Goal: Information Seeking & Learning: Get advice/opinions

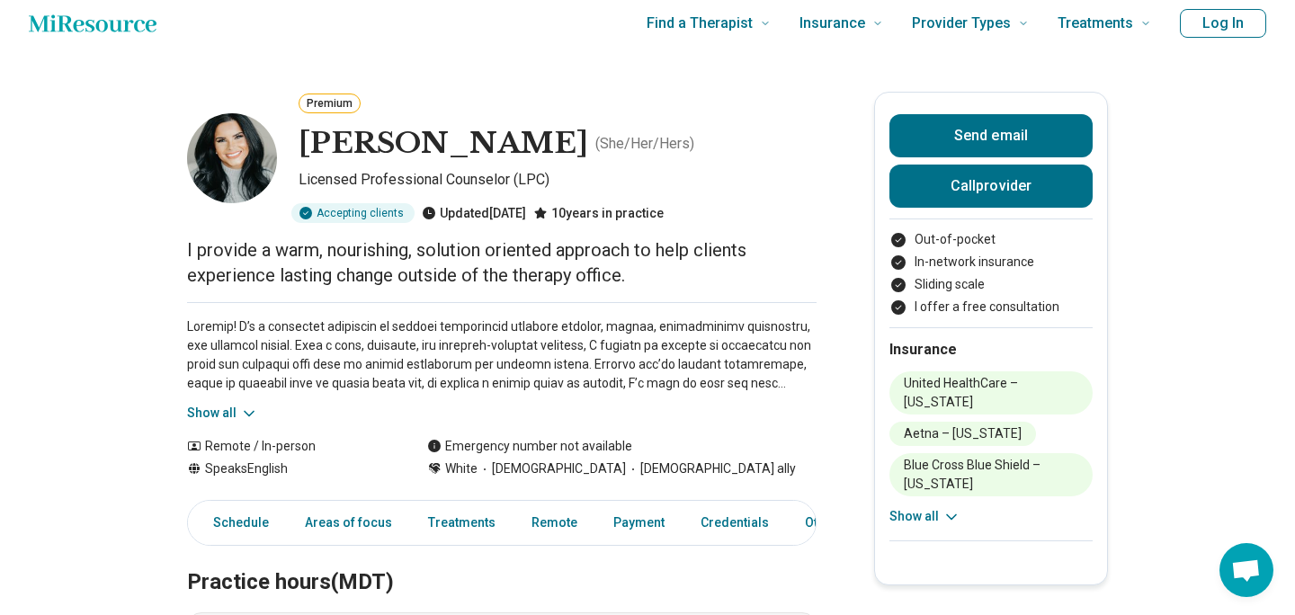
scroll to position [18, 0]
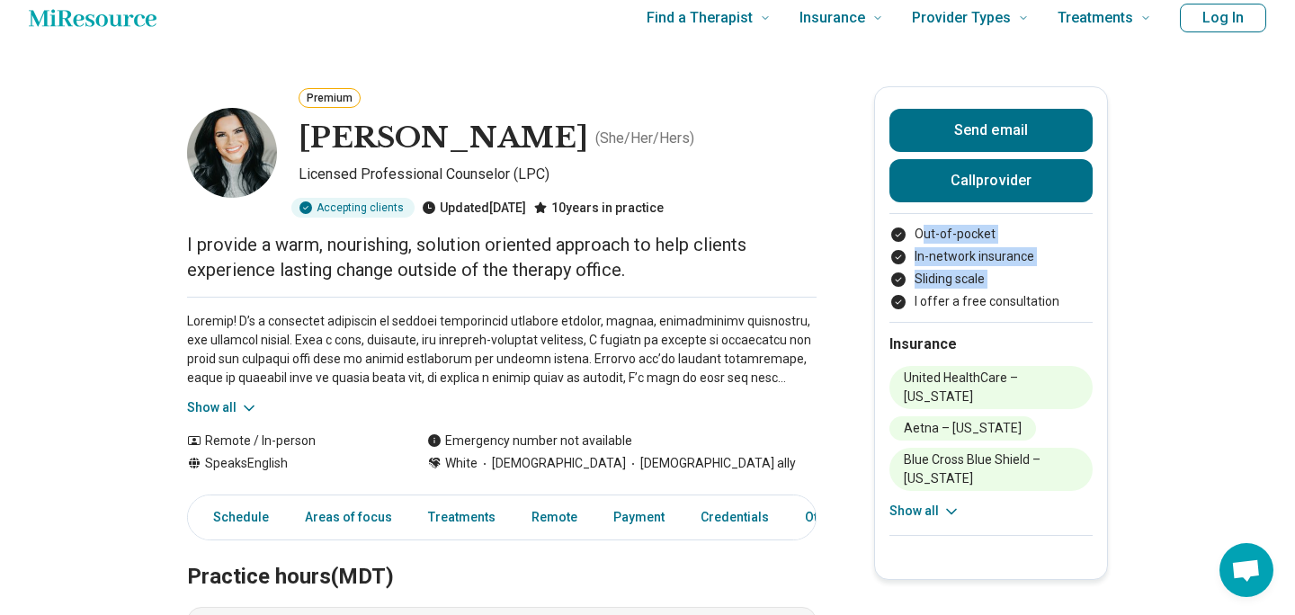
drag, startPoint x: 920, startPoint y: 232, endPoint x: 914, endPoint y: 301, distance: 69.4
click at [914, 301] on ul "Out-of-pocket In-network insurance Sliding scale I offer a free consultation" at bounding box center [990, 268] width 203 height 86
click at [914, 301] on li "I offer a free consultation" at bounding box center [990, 301] width 203 height 19
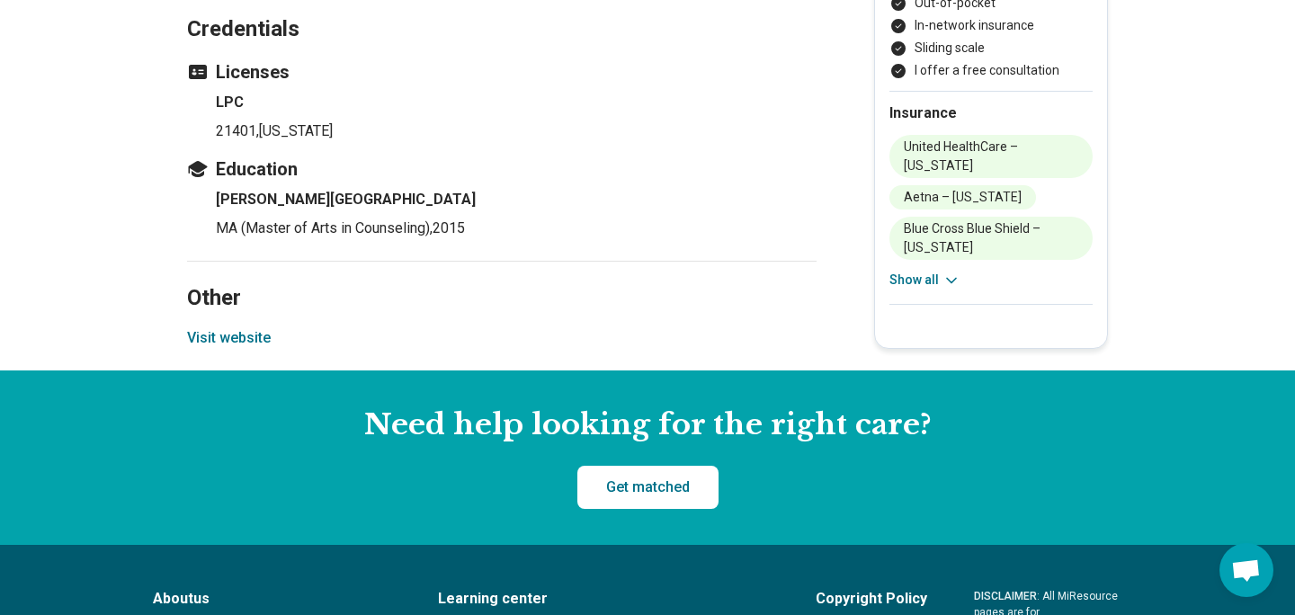
scroll to position [1801, 0]
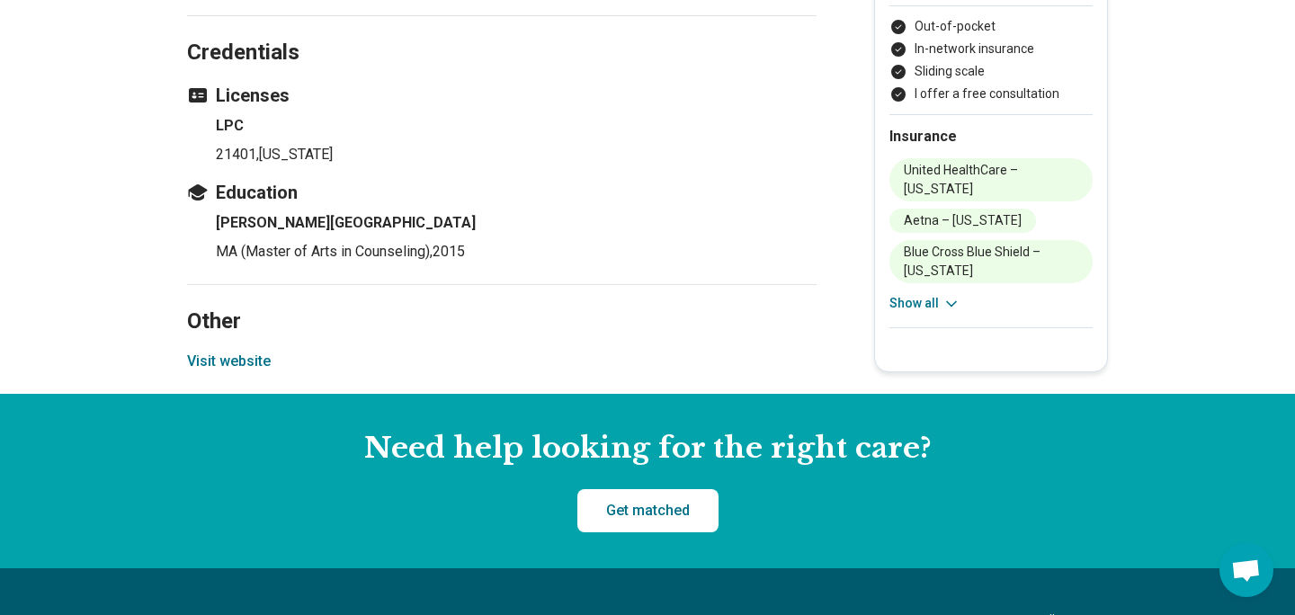
click at [195, 371] on button "Visit website" at bounding box center [229, 362] width 84 height 22
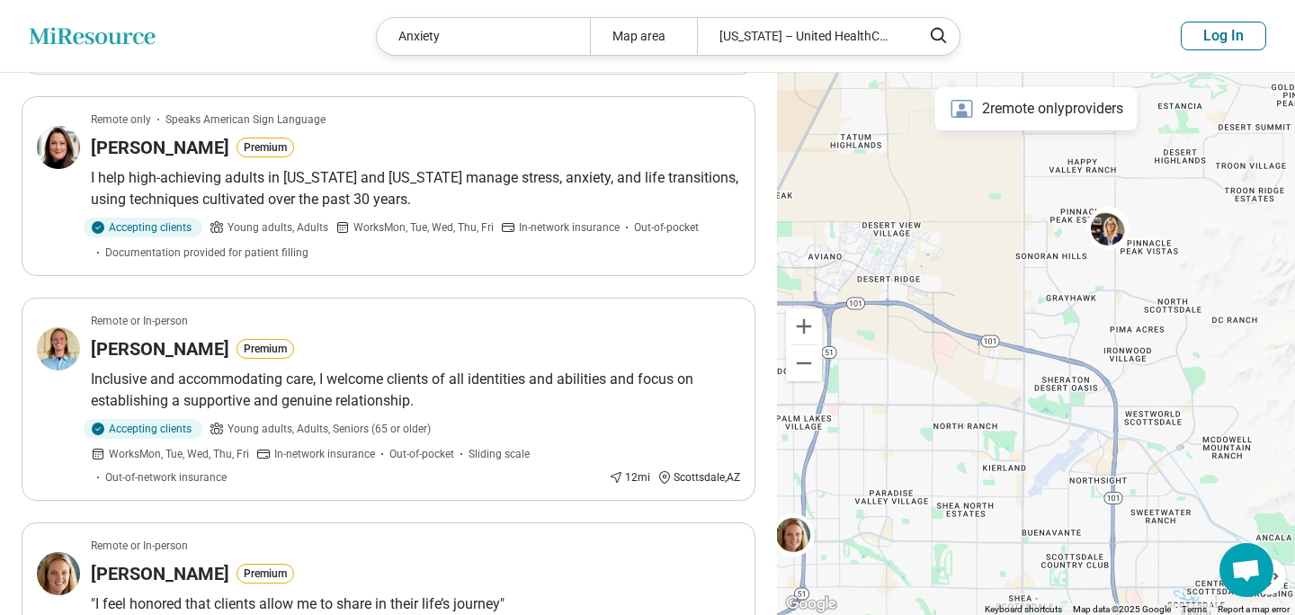
scroll to position [1414, 0]
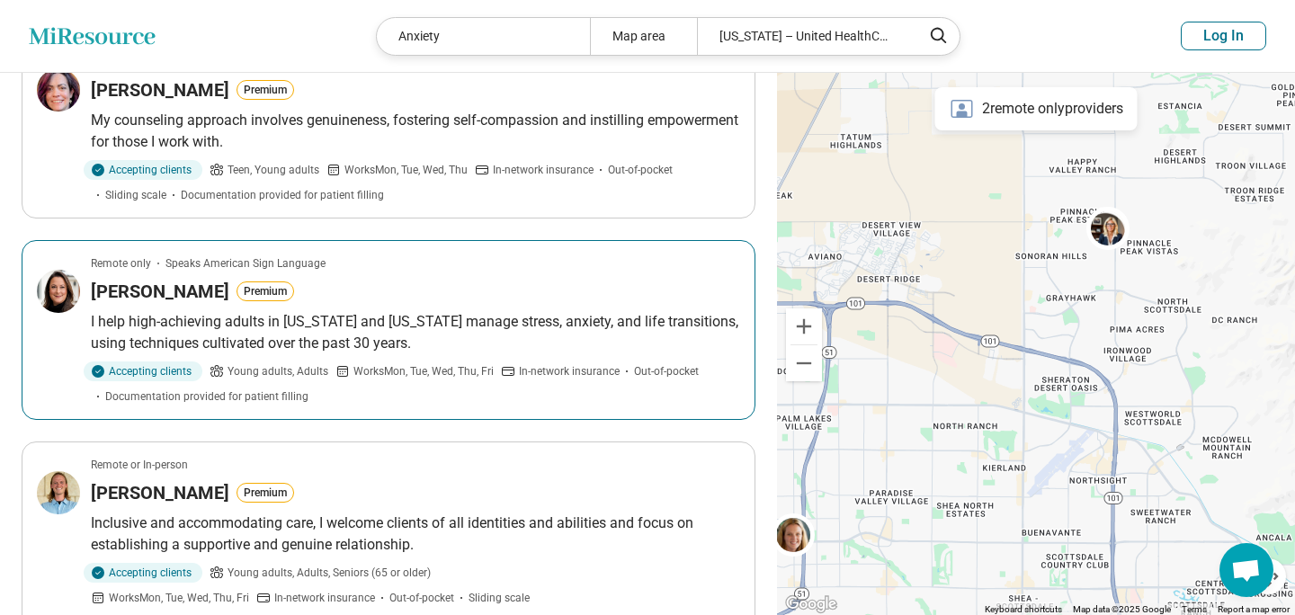
click at [551, 298] on div "[PERSON_NAME] Premium" at bounding box center [415, 291] width 649 height 25
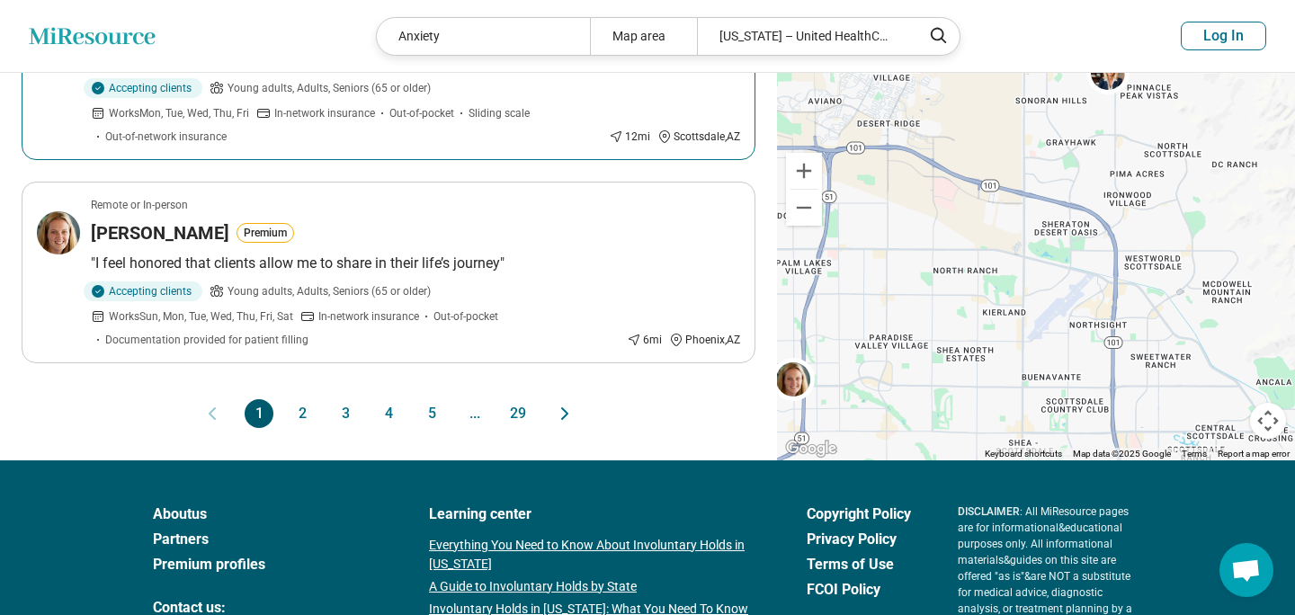
scroll to position [1919, 0]
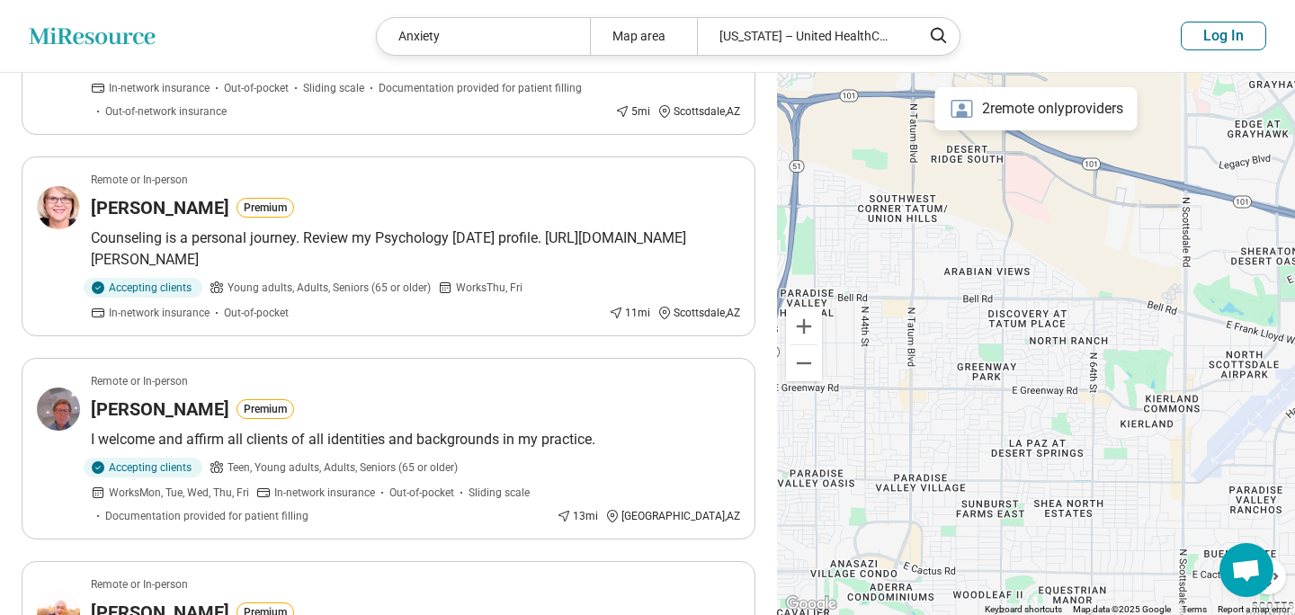
scroll to position [804, 0]
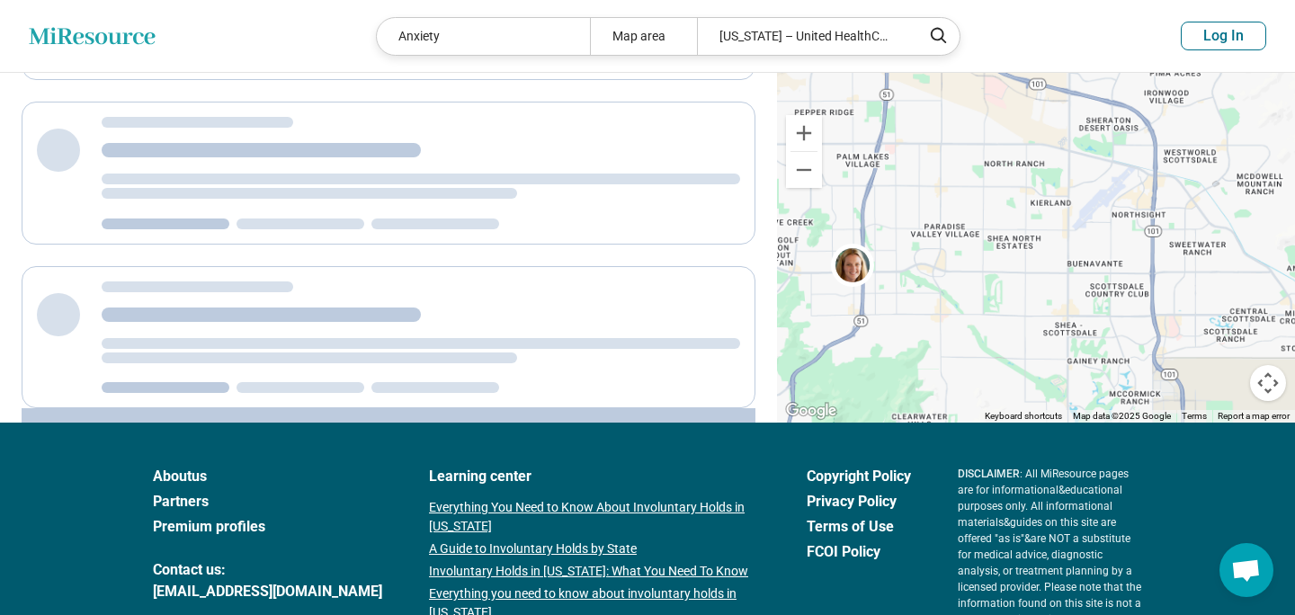
scroll to position [276, 0]
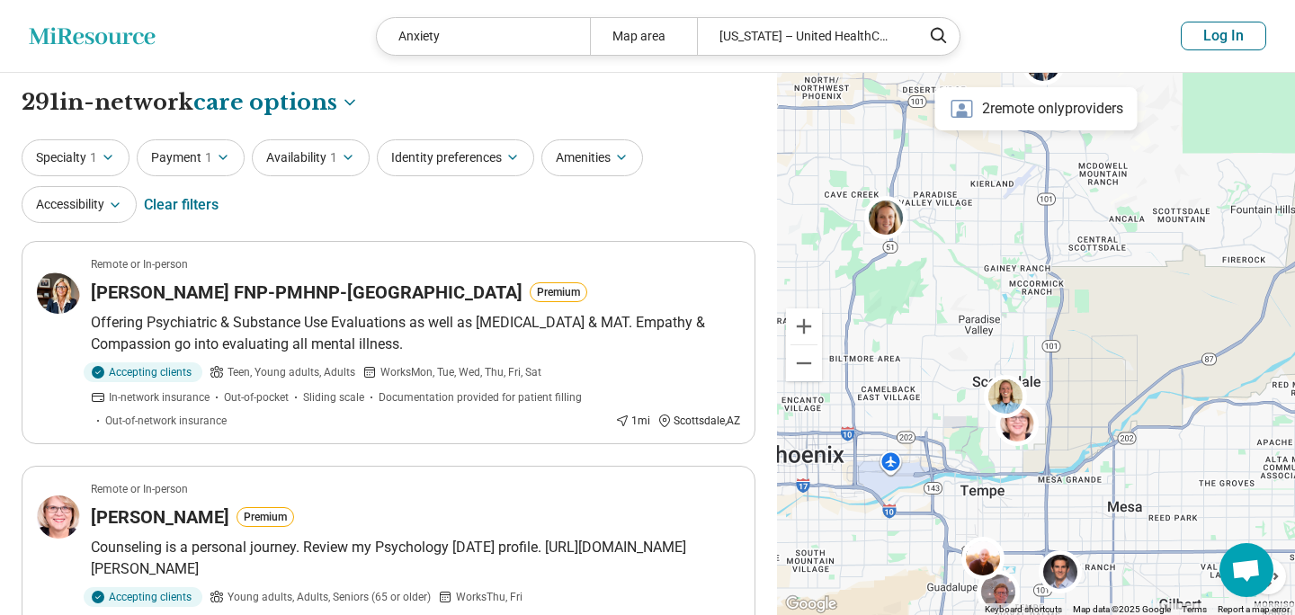
drag, startPoint x: 985, startPoint y: 367, endPoint x: 966, endPoint y: 141, distance: 226.4
click at [966, 141] on div at bounding box center [1036, 344] width 518 height 543
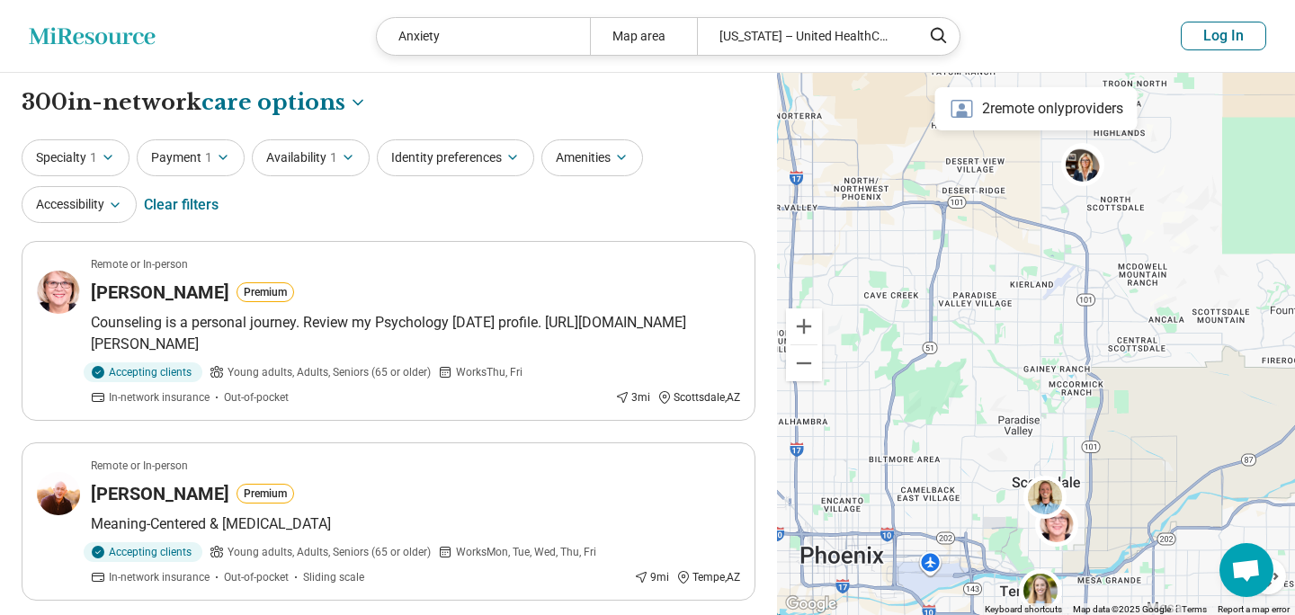
drag, startPoint x: 976, startPoint y: 373, endPoint x: 1005, endPoint y: 507, distance: 137.0
click at [1005, 507] on div at bounding box center [1036, 344] width 518 height 543
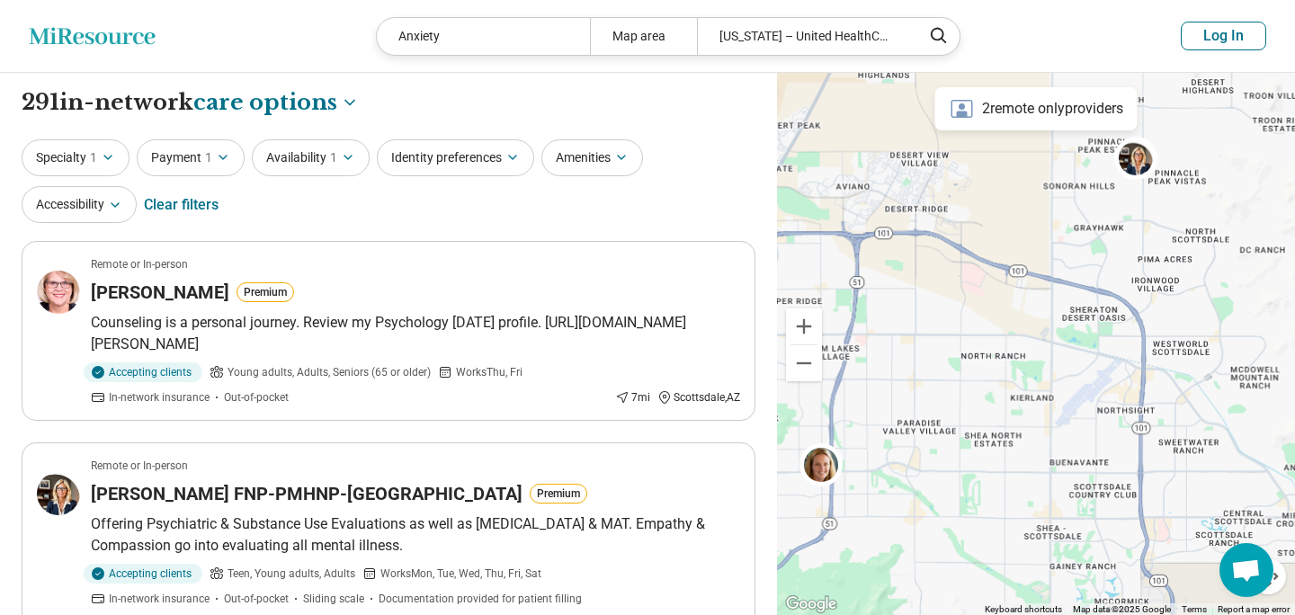
drag, startPoint x: 1040, startPoint y: 224, endPoint x: 1034, endPoint y: 436, distance: 212.3
click at [1034, 436] on div at bounding box center [1036, 344] width 518 height 543
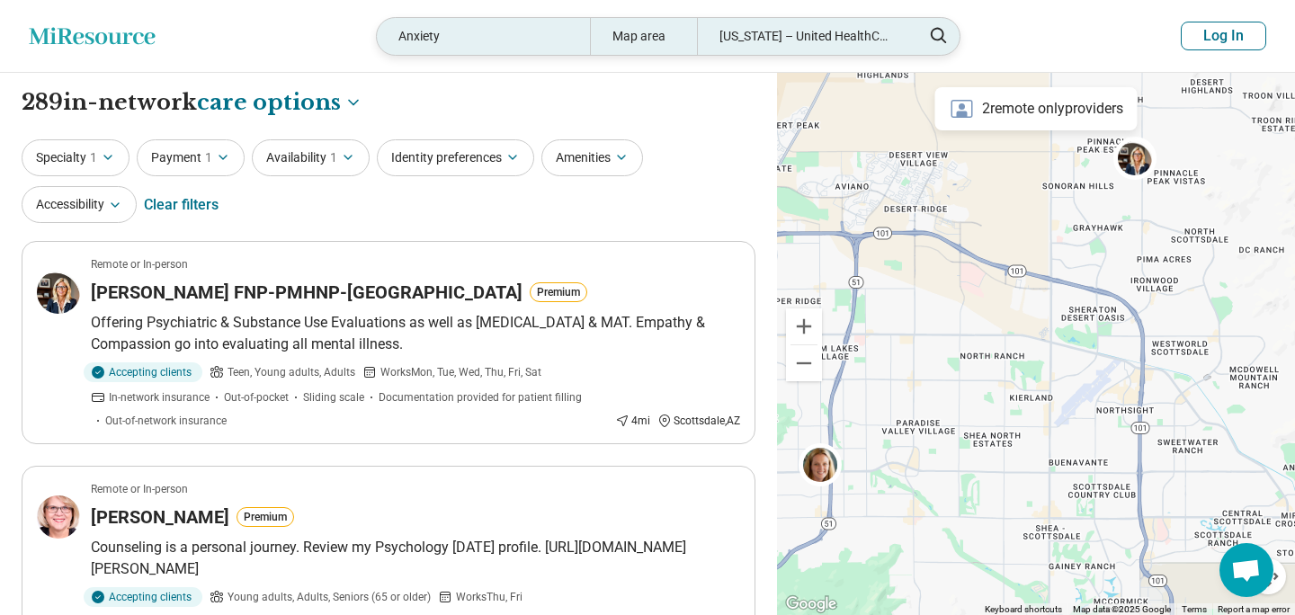
click at [644, 41] on div "Map area" at bounding box center [643, 36] width 107 height 37
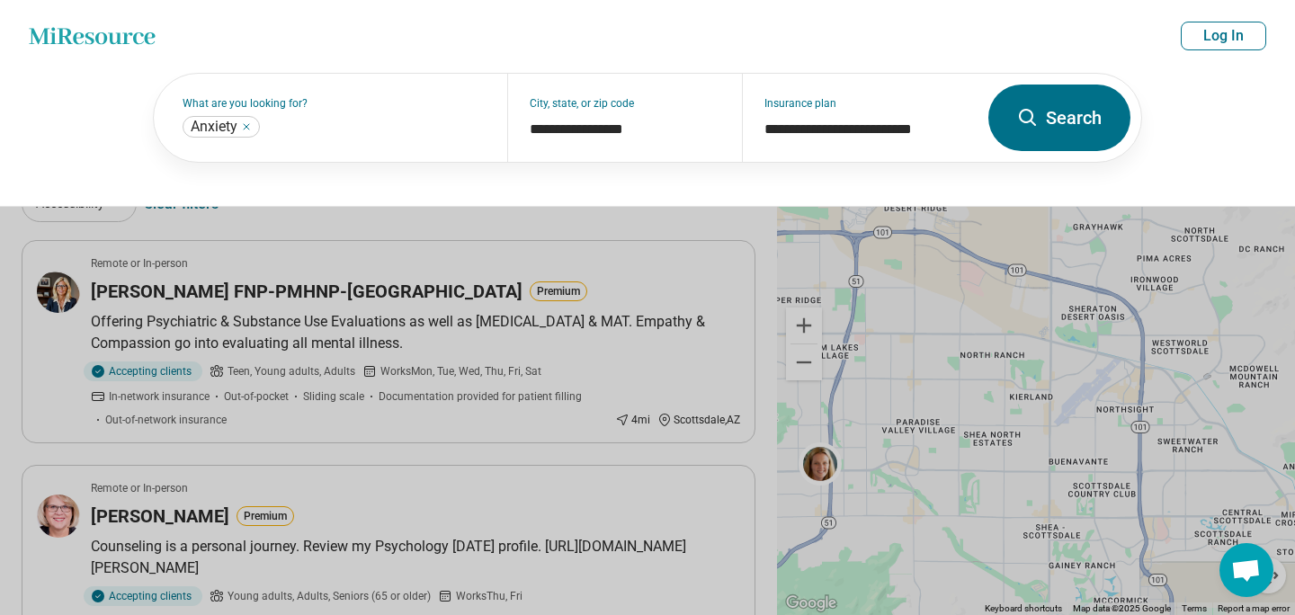
click at [1011, 120] on button "Search" at bounding box center [1059, 118] width 142 height 67
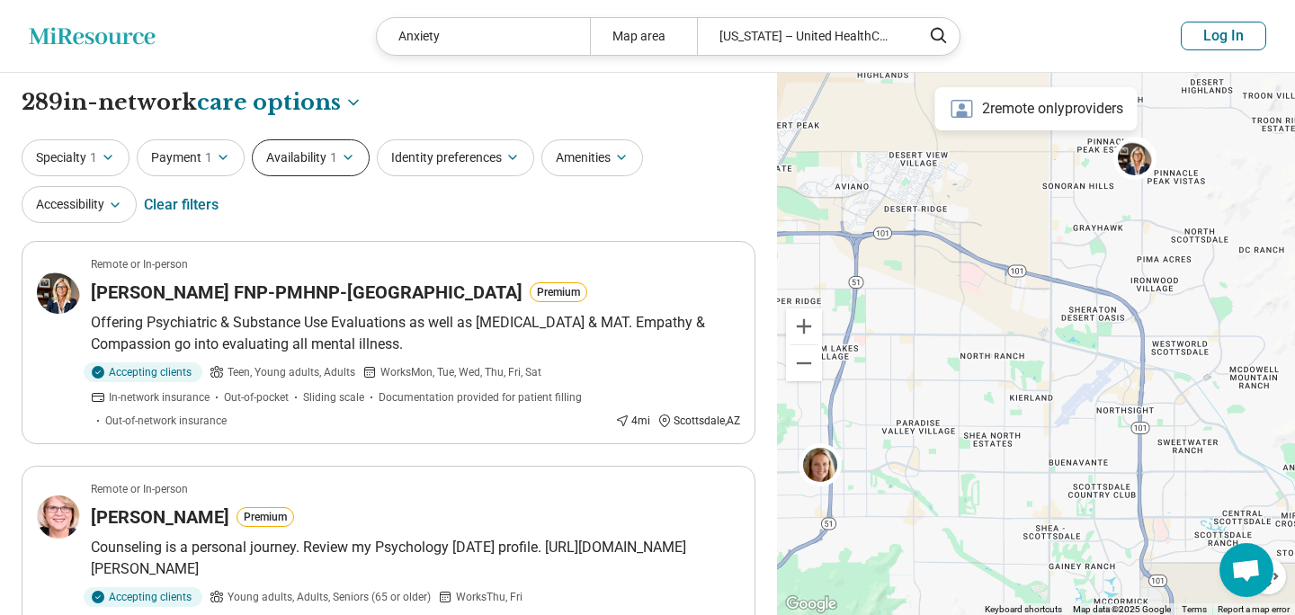
click at [289, 162] on button "Availability 1" at bounding box center [311, 157] width 118 height 37
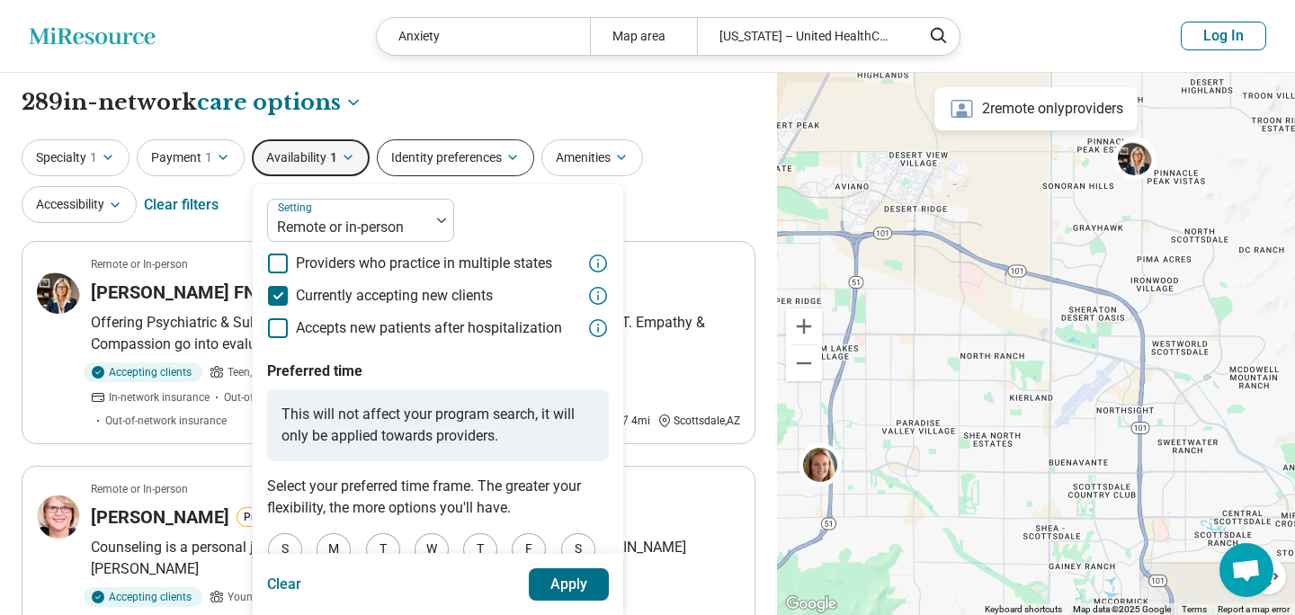
click at [464, 168] on button "Identity preferences" at bounding box center [455, 157] width 157 height 37
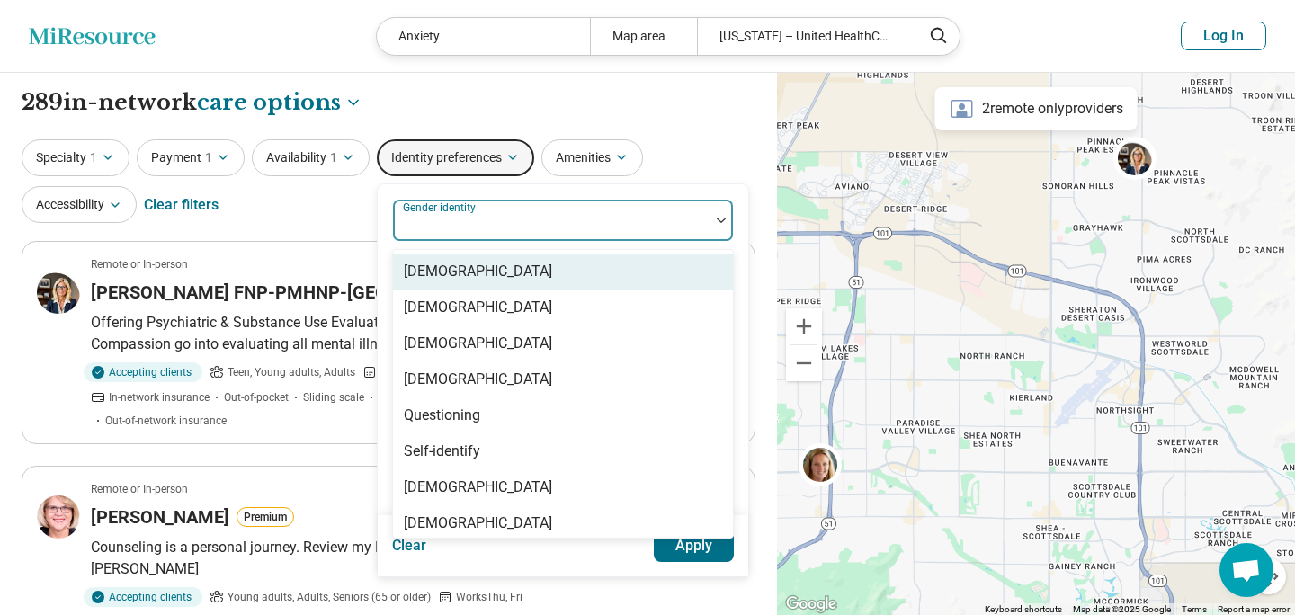
click at [459, 228] on div at bounding box center [551, 227] width 302 height 25
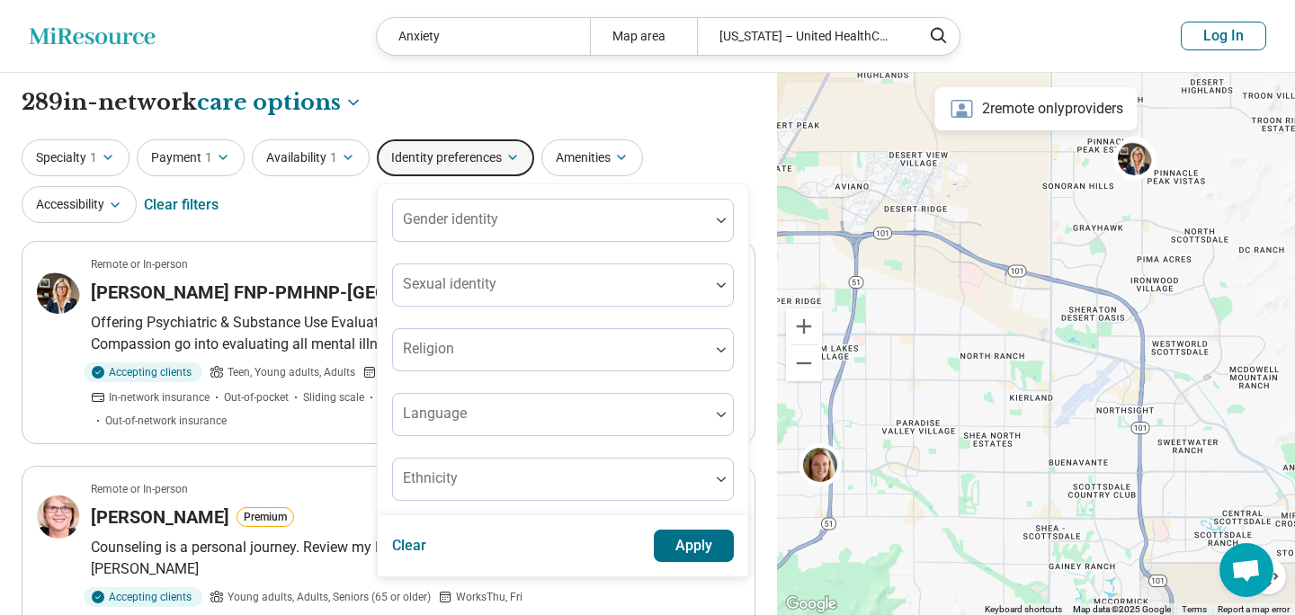
click at [577, 188] on div "Gender identity Sexual identity Religion Language Ethnicity" at bounding box center [563, 349] width 370 height 331
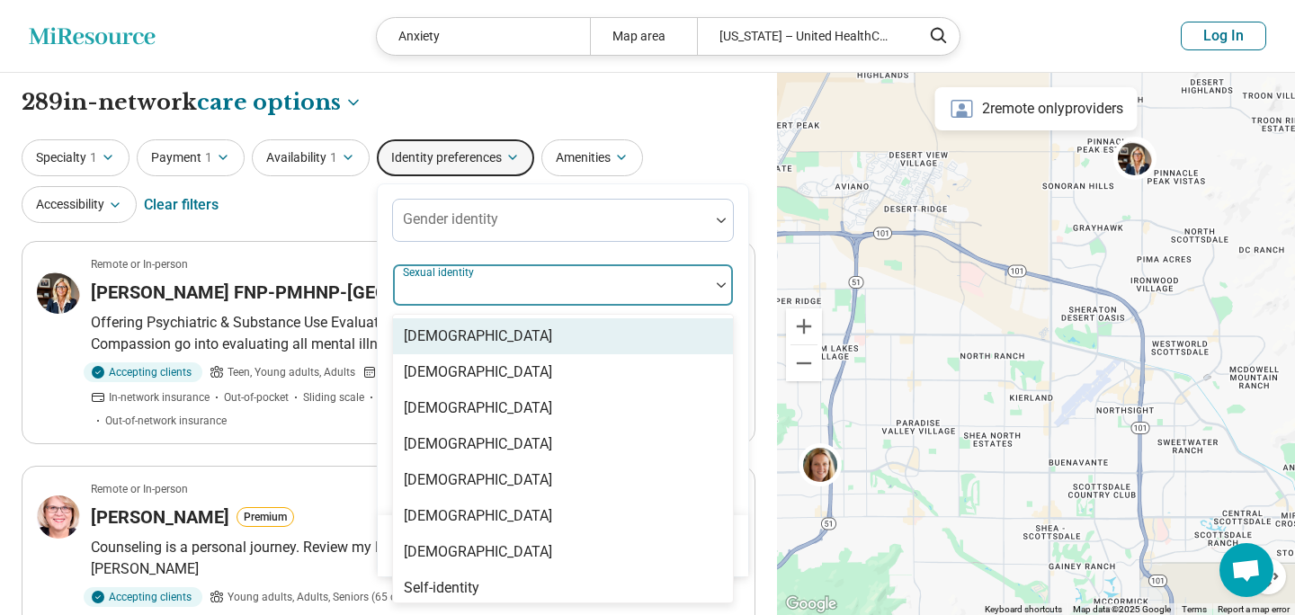
click at [500, 298] on div at bounding box center [551, 292] width 302 height 25
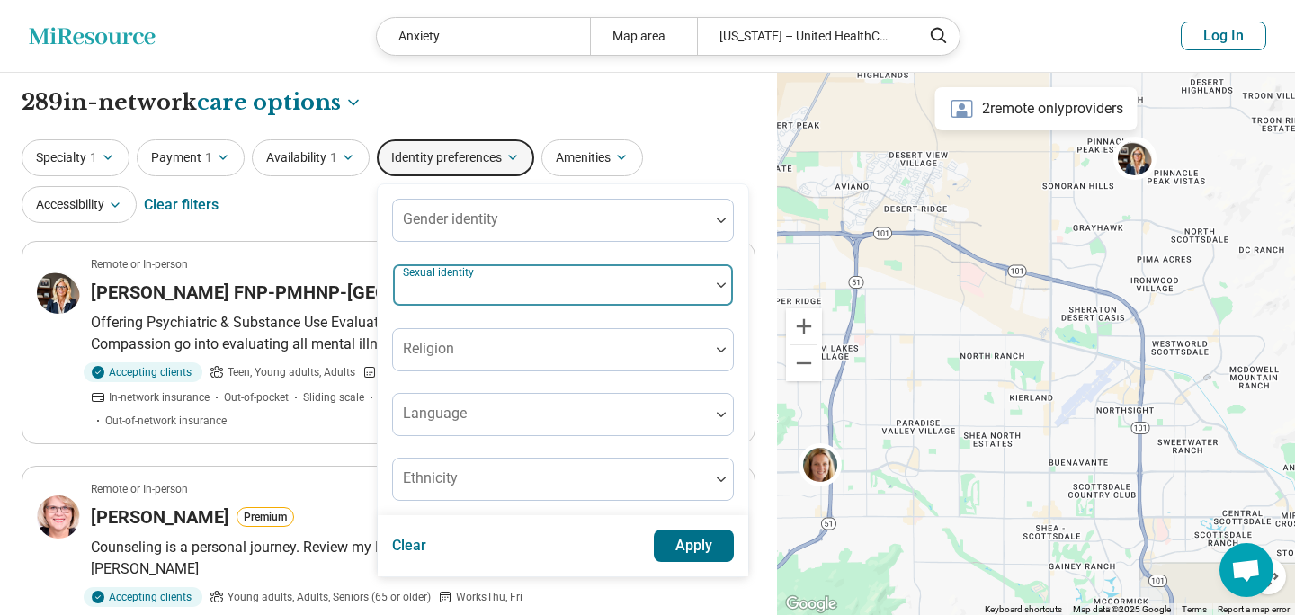
click at [500, 294] on div at bounding box center [551, 292] width 302 height 25
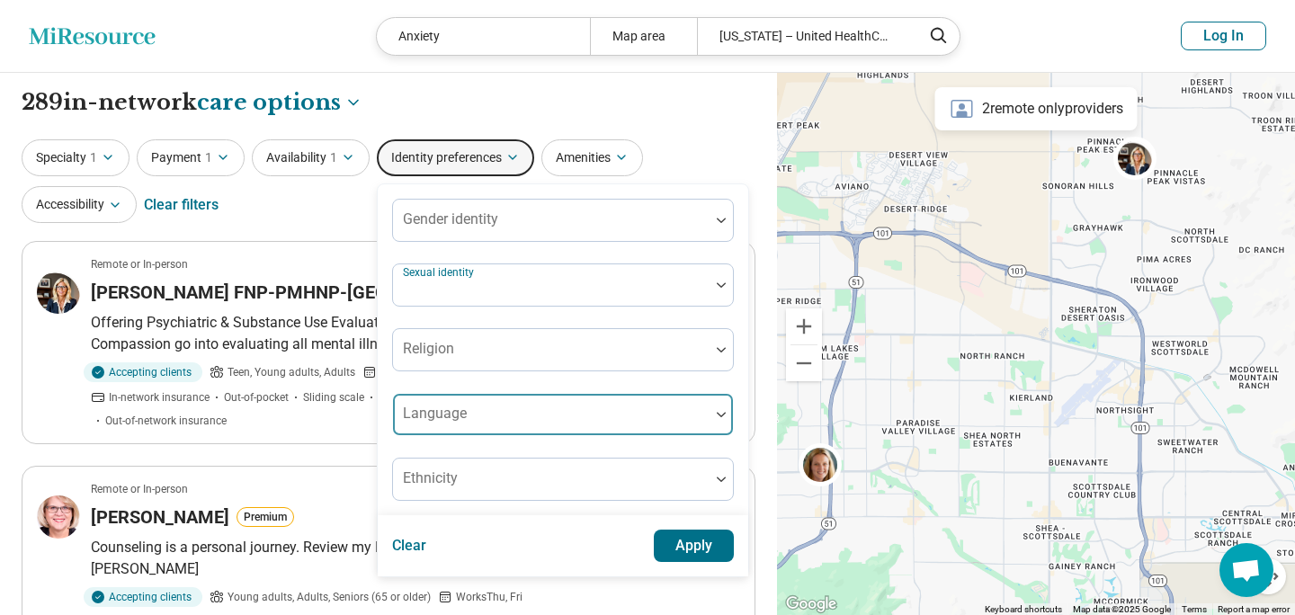
click at [486, 409] on div at bounding box center [551, 421] width 302 height 25
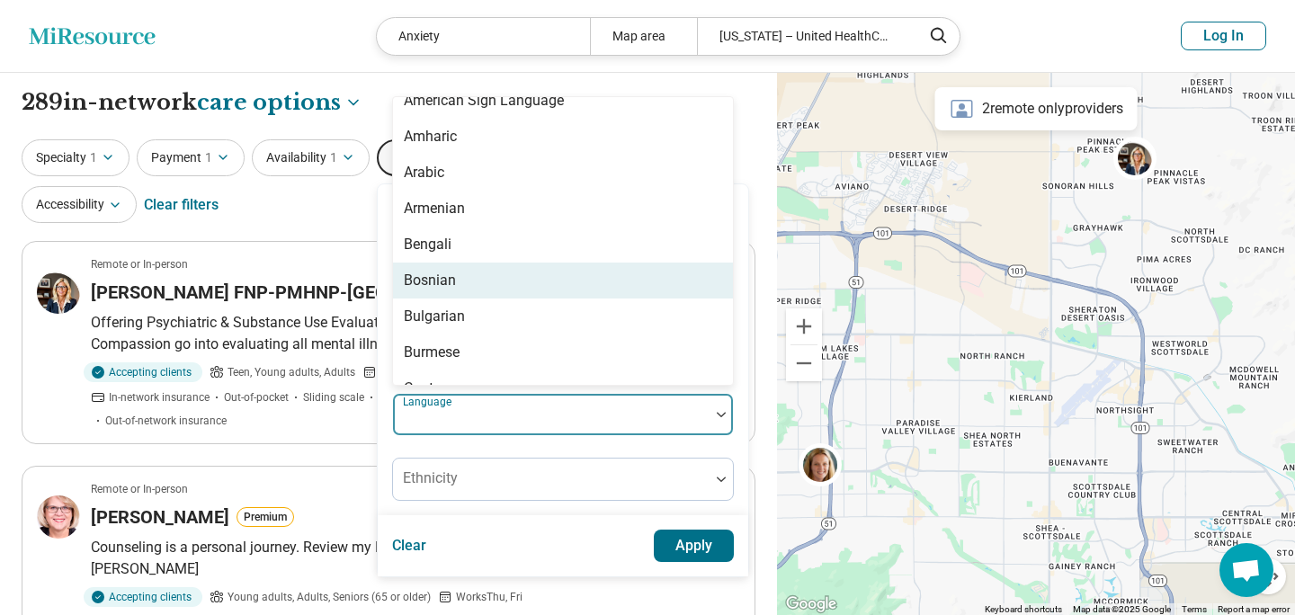
scroll to position [24, 0]
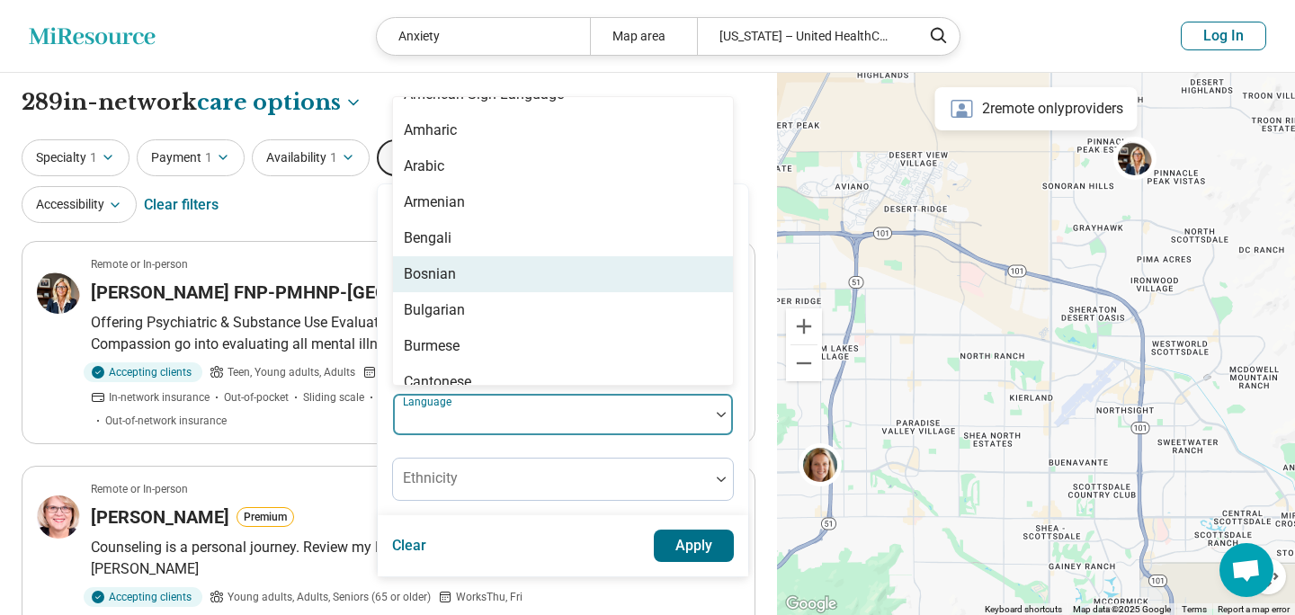
click at [504, 279] on div "Bosnian" at bounding box center [563, 274] width 340 height 36
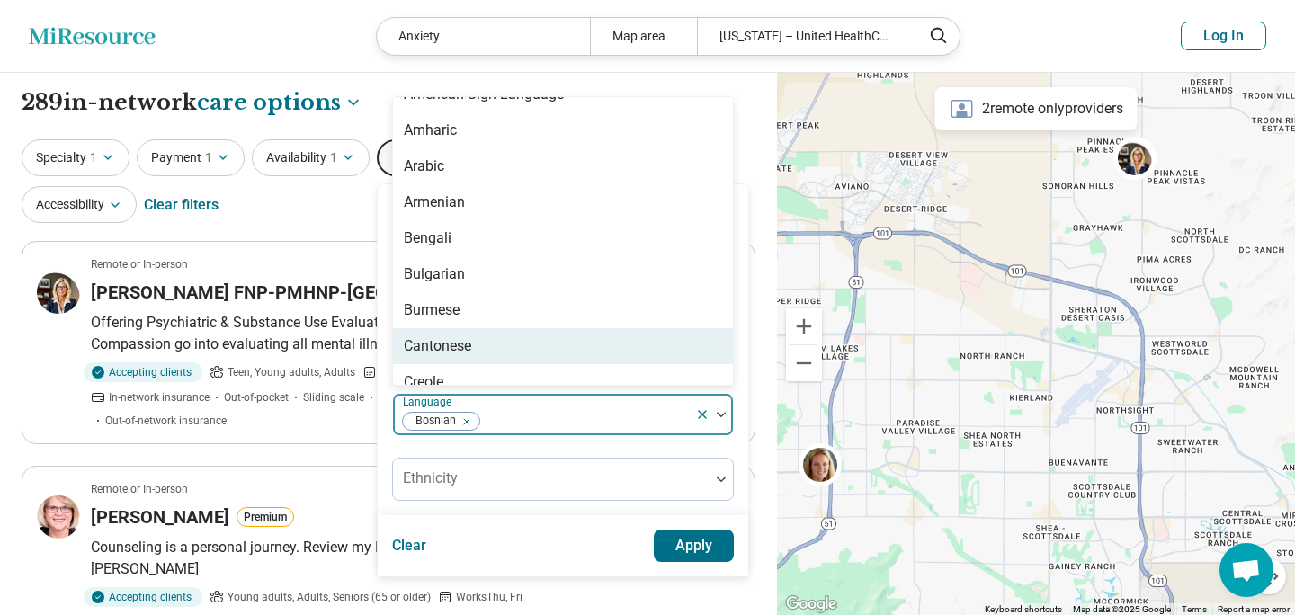
click at [708, 551] on button "Apply" at bounding box center [694, 546] width 81 height 32
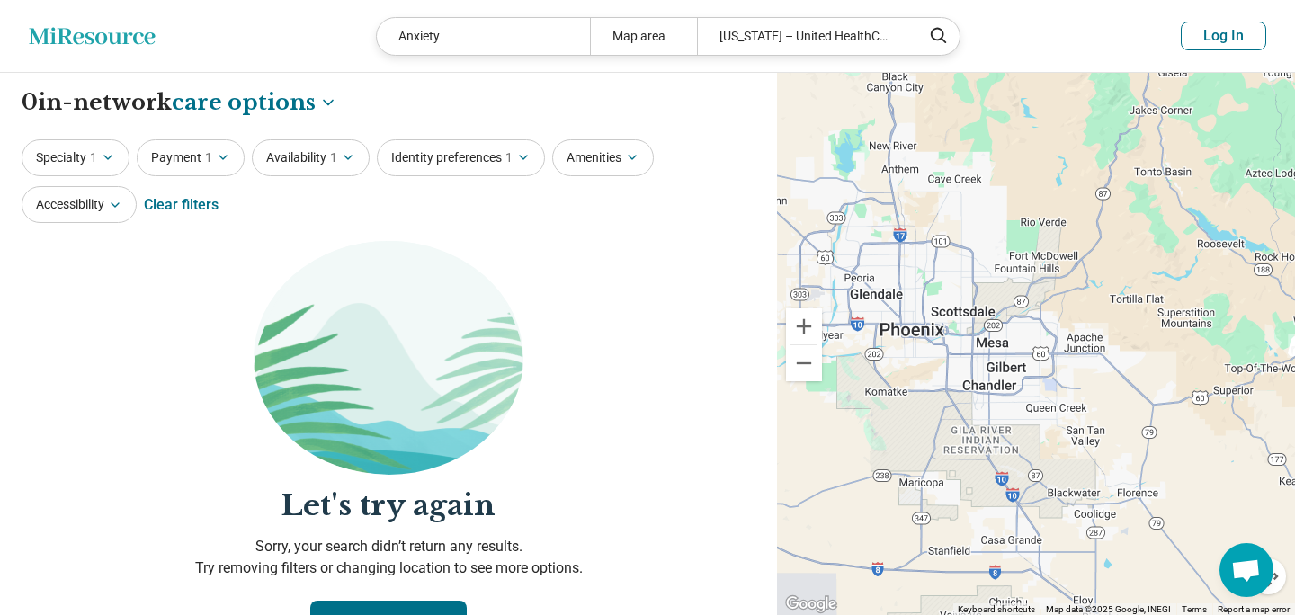
drag, startPoint x: 869, startPoint y: 282, endPoint x: 1006, endPoint y: 294, distance: 137.1
click at [1010, 294] on div at bounding box center [1036, 344] width 518 height 543
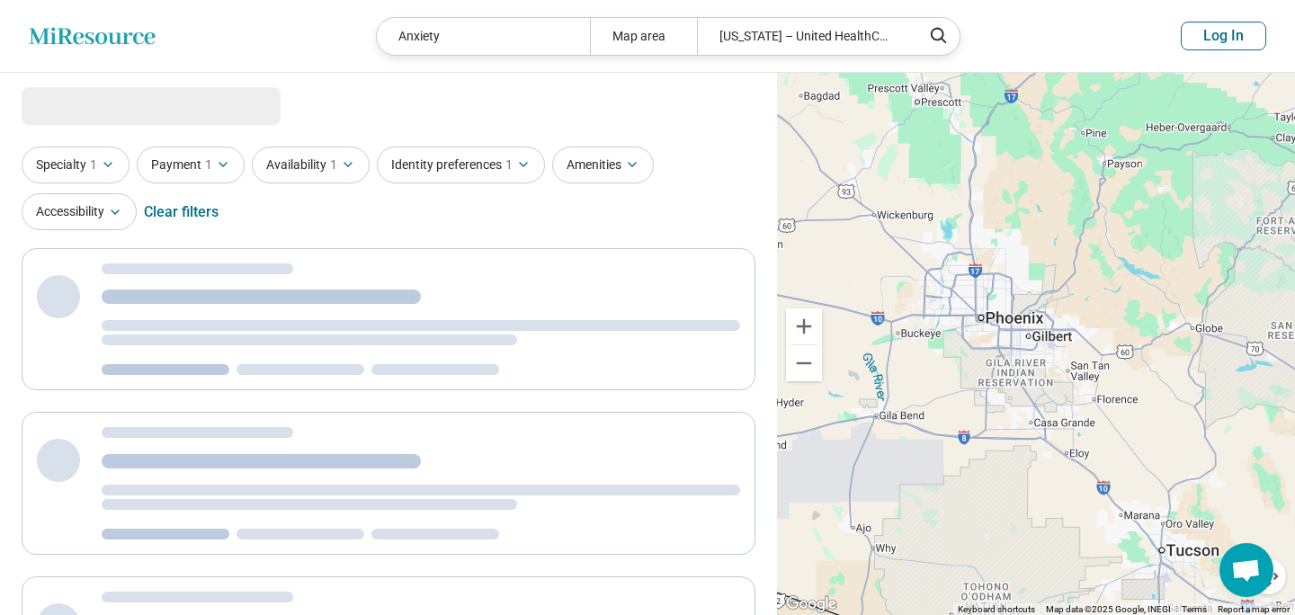
select select "***"
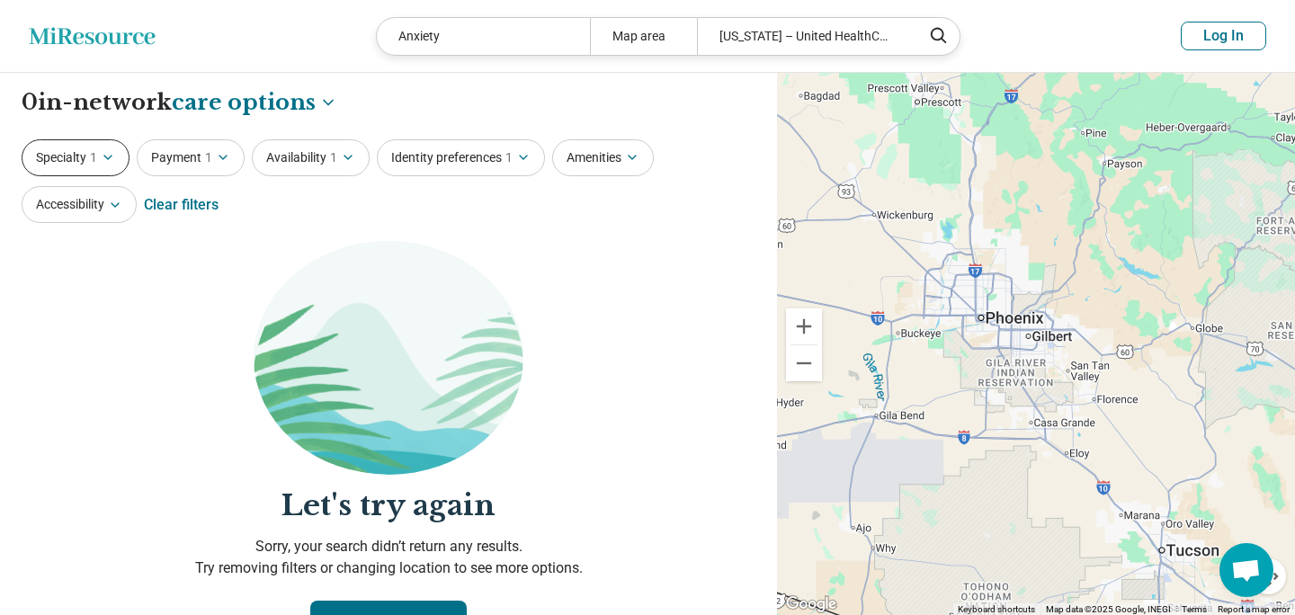
click at [115, 162] on icon "button" at bounding box center [108, 157] width 14 height 14
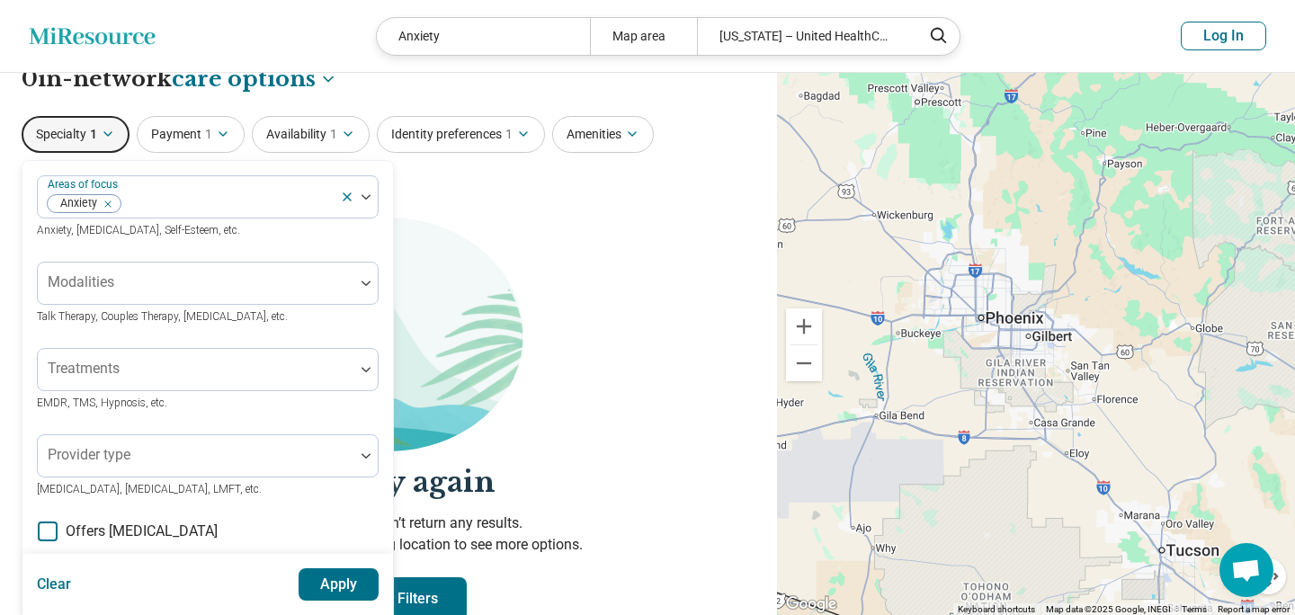
scroll to position [28, 0]
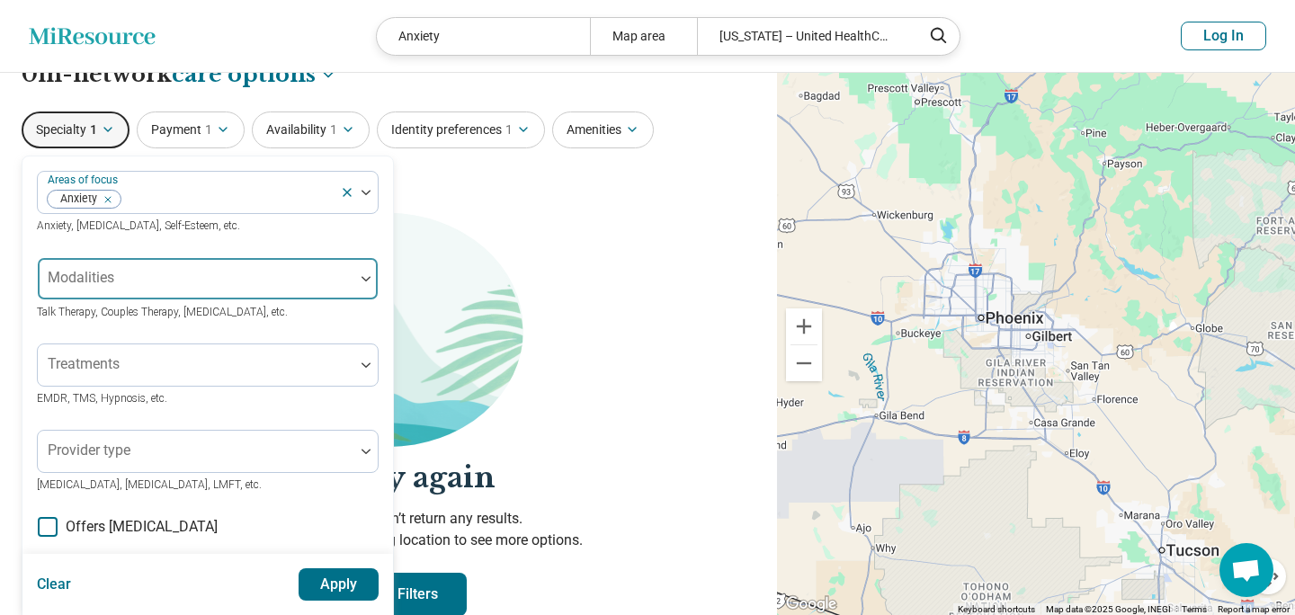
click at [132, 279] on div at bounding box center [196, 285] width 302 height 25
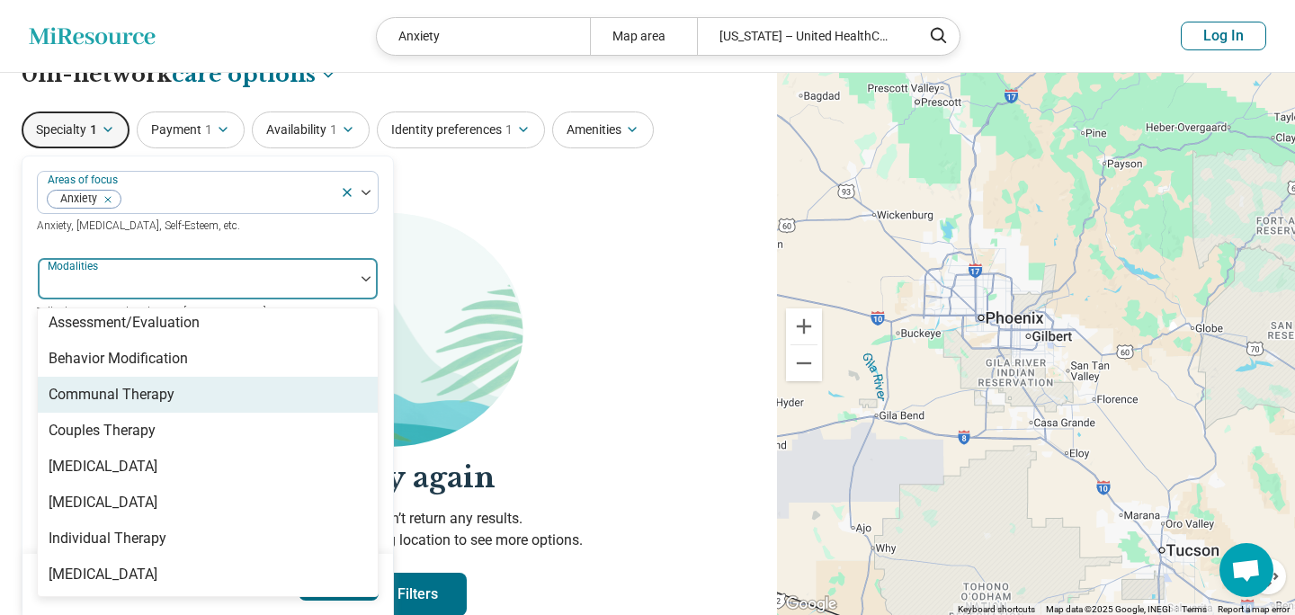
scroll to position [7, 0]
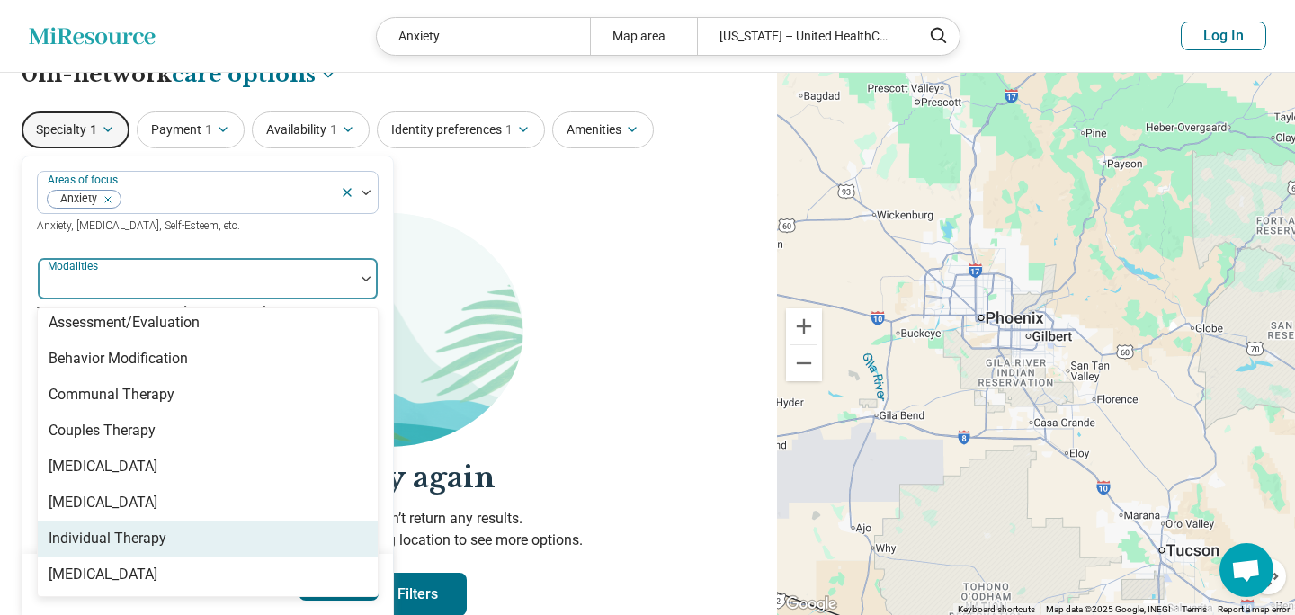
click at [136, 535] on div "Individual Therapy" at bounding box center [108, 539] width 118 height 22
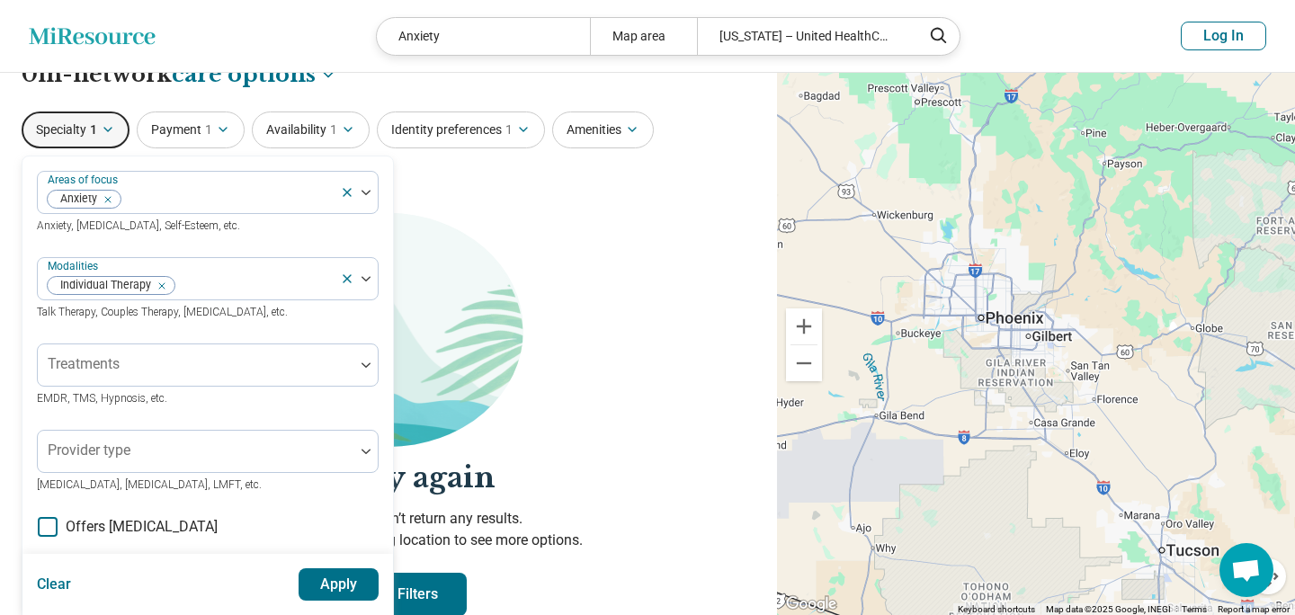
click at [315, 588] on button "Apply" at bounding box center [338, 584] width 81 height 32
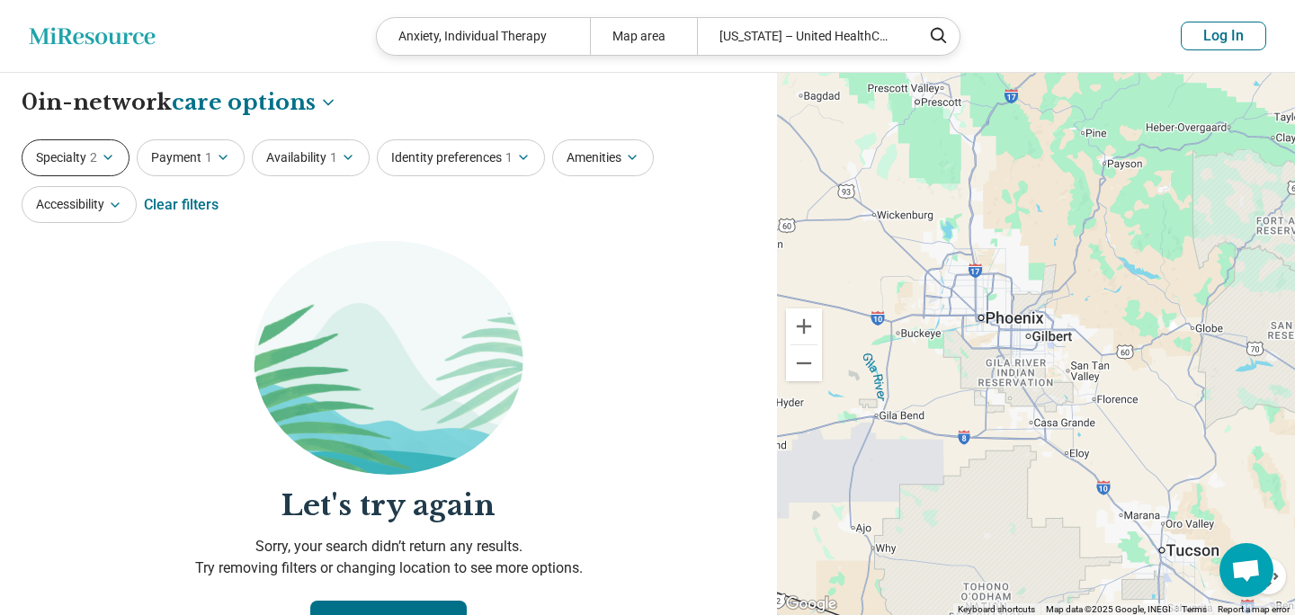
click at [87, 166] on button "Specialty 2" at bounding box center [76, 157] width 108 height 37
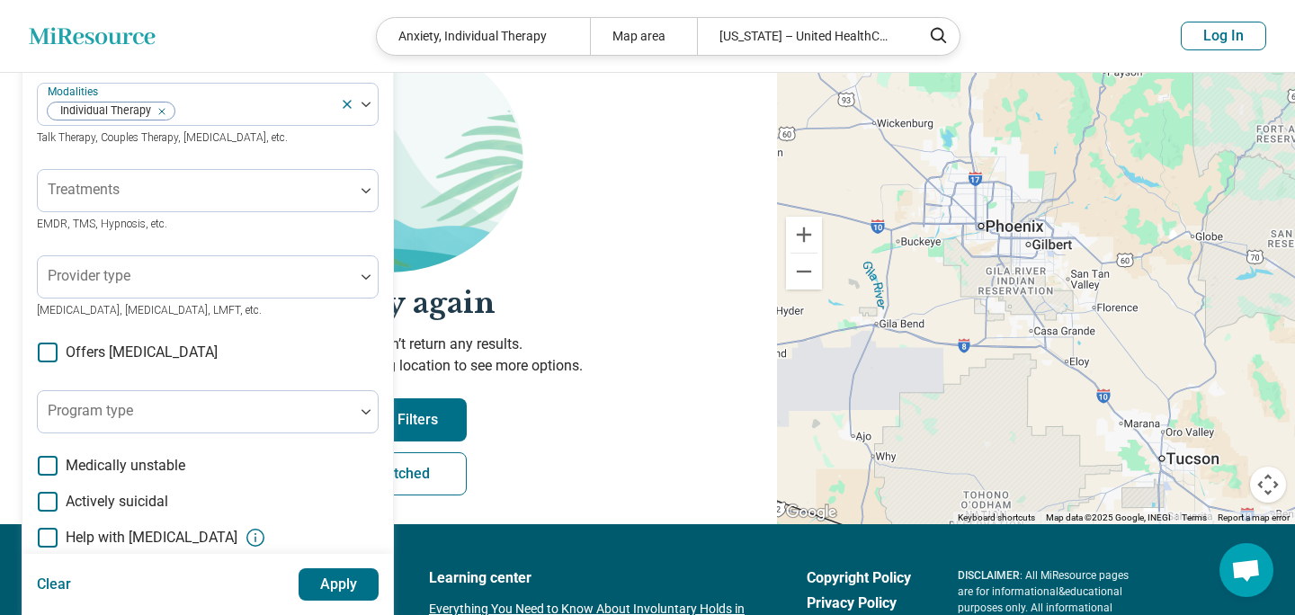
scroll to position [219, 0]
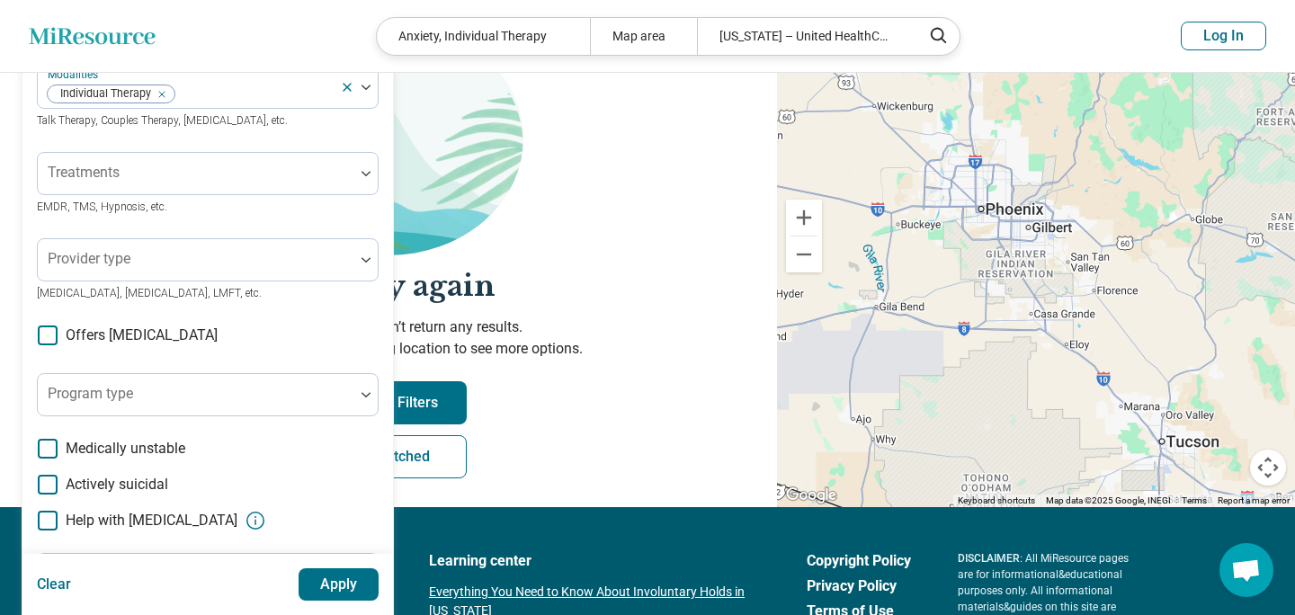
click at [134, 337] on span "Offers [MEDICAL_DATA]" at bounding box center [142, 336] width 152 height 22
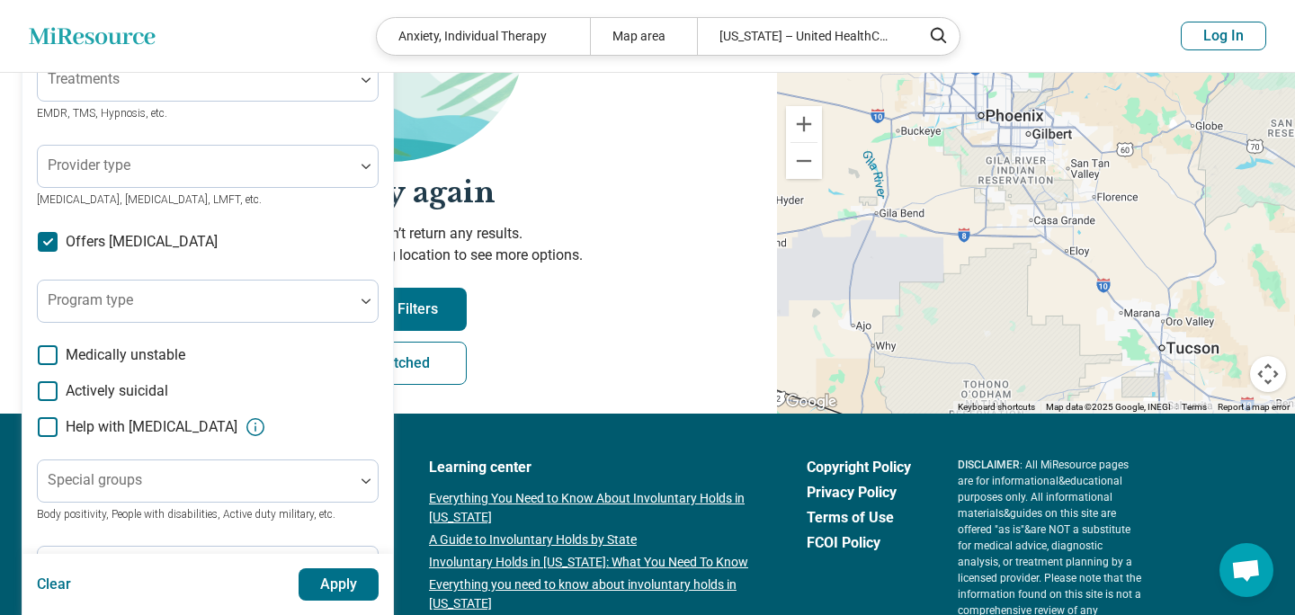
scroll to position [313, 0]
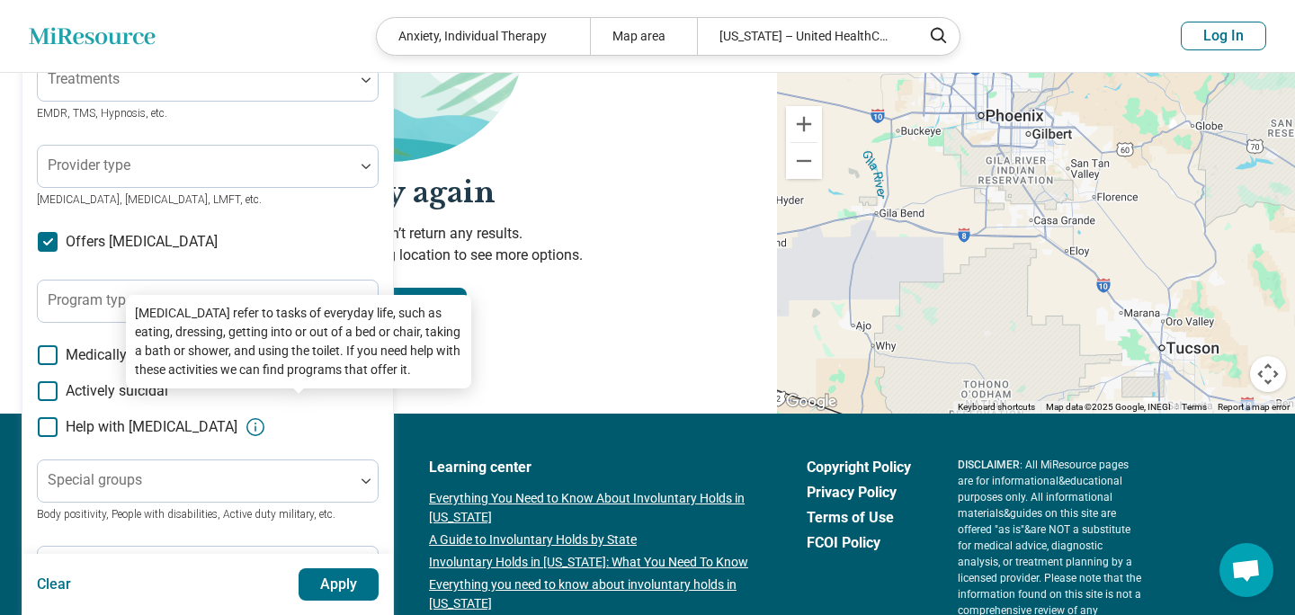
click at [266, 427] on icon at bounding box center [256, 427] width 22 height 22
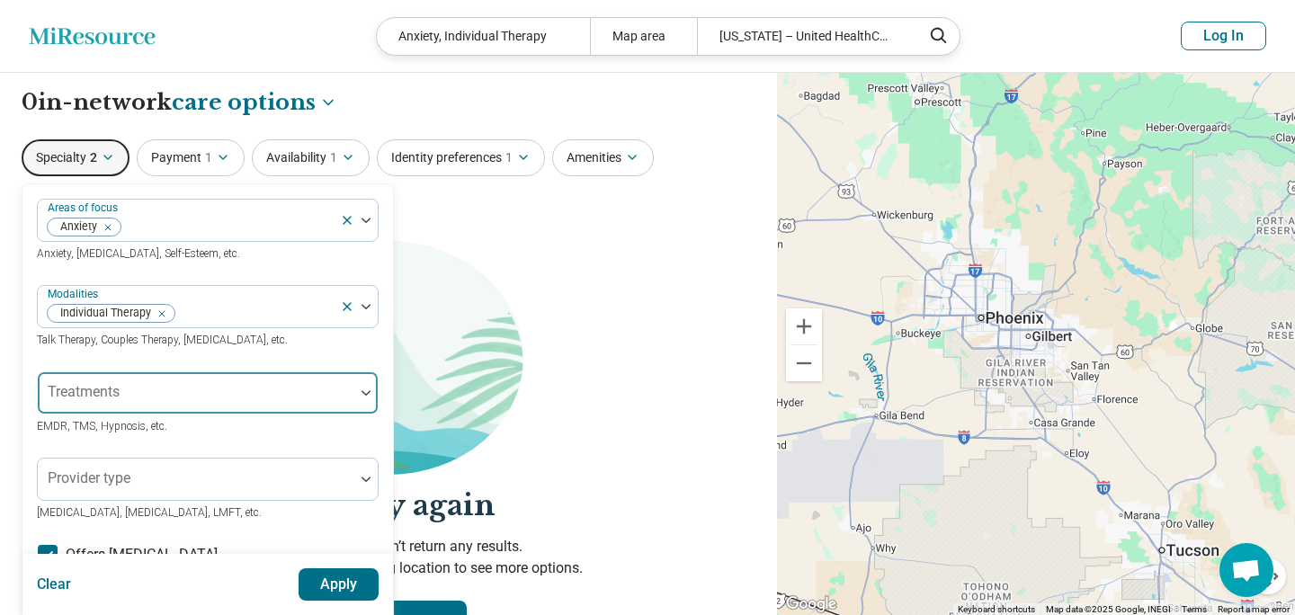
scroll to position [0, 0]
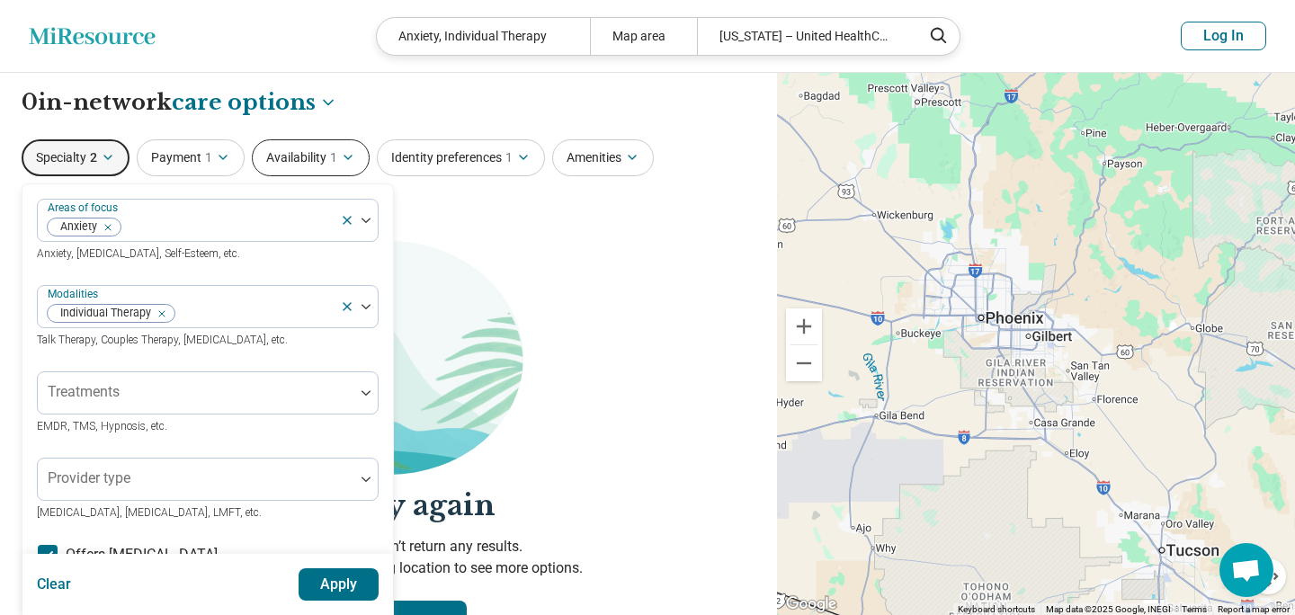
click at [340, 139] on button "Availability 1" at bounding box center [311, 157] width 118 height 37
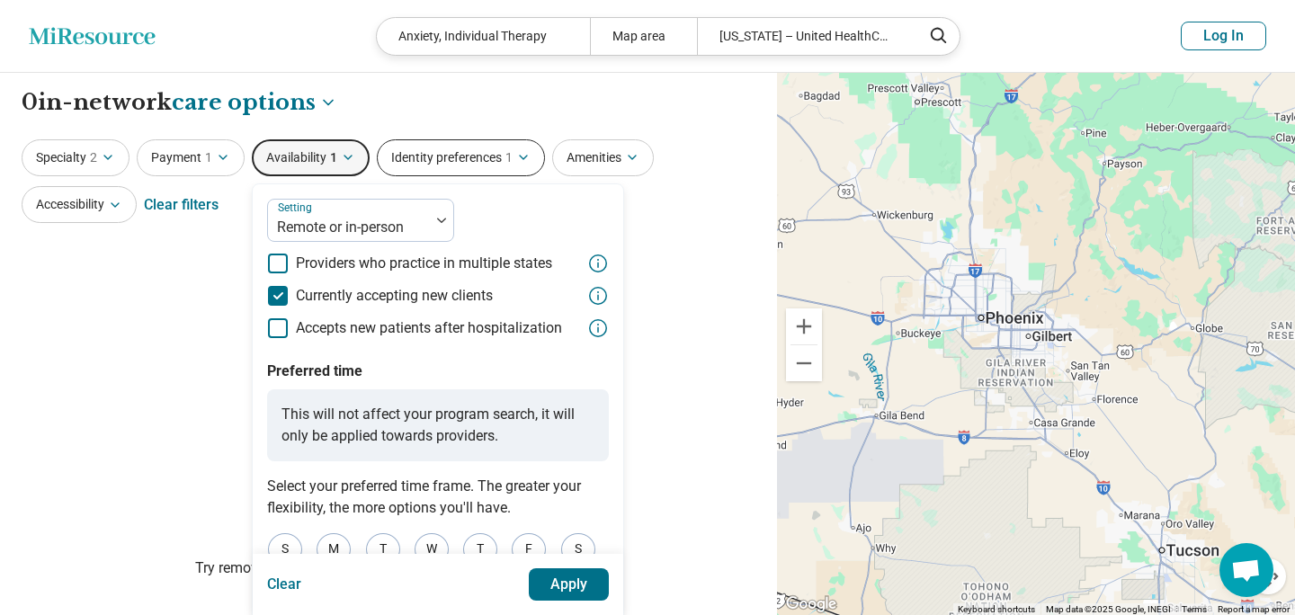
click at [451, 157] on button "Identity preferences 1" at bounding box center [461, 157] width 168 height 37
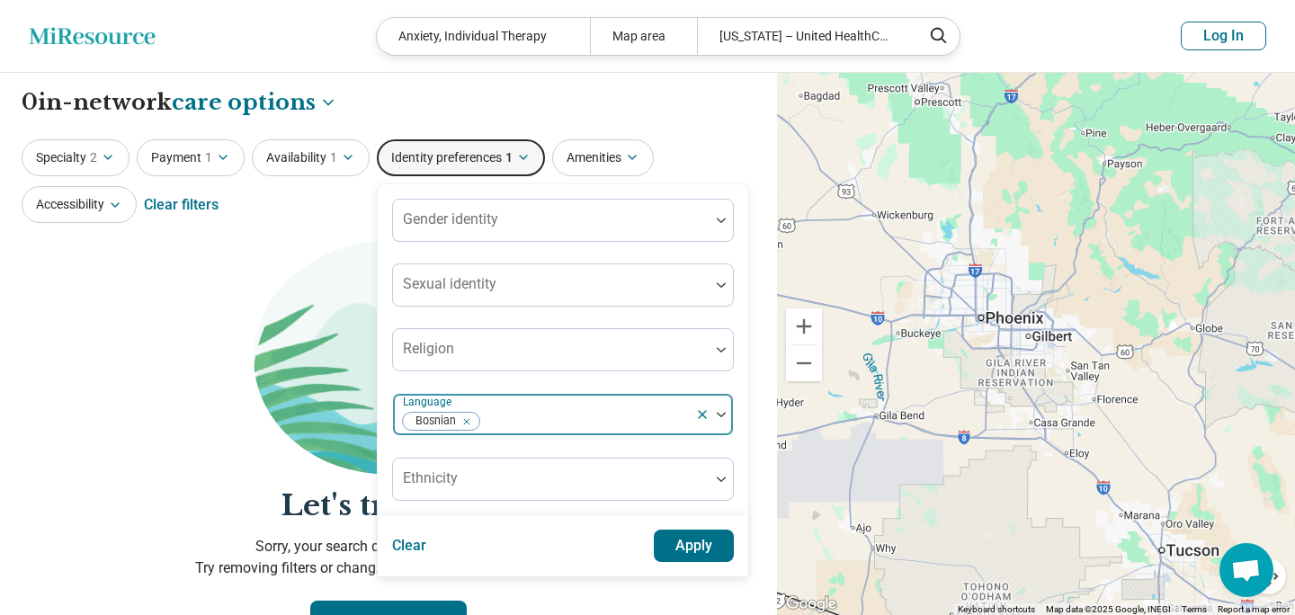
click at [465, 430] on div "Remove [object Object]" at bounding box center [463, 422] width 22 height 22
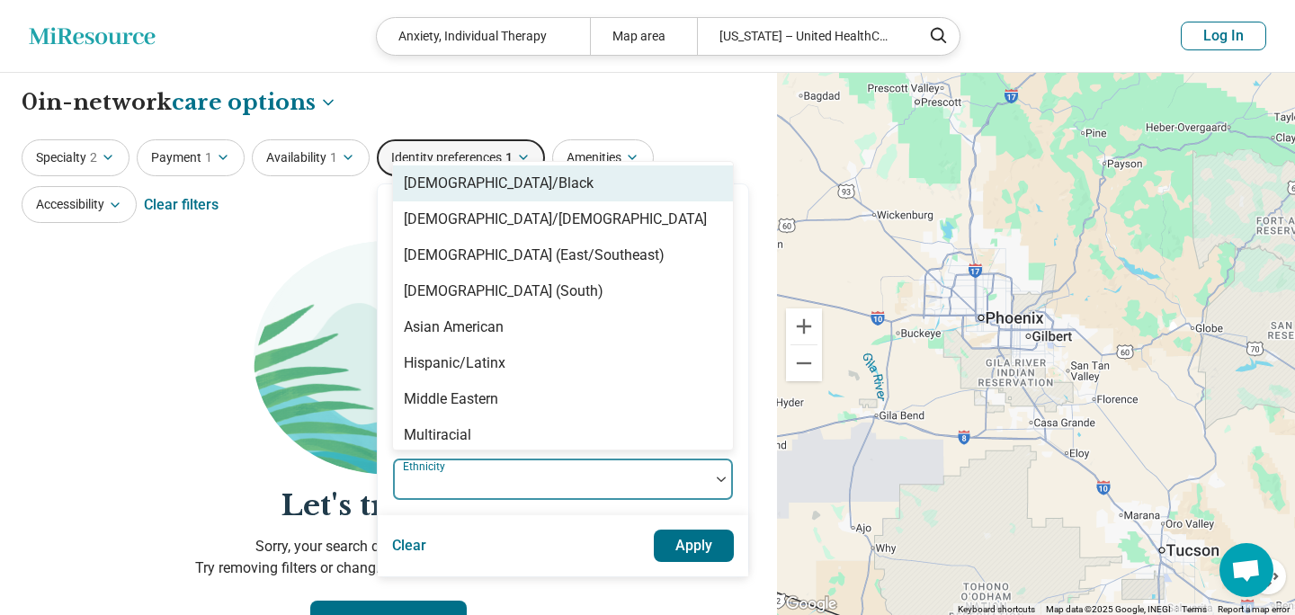
click at [454, 468] on div "Gender identity Sexual identity Religion Language [DEMOGRAPHIC_DATA]/Black, 1 o…" at bounding box center [563, 380] width 372 height 394
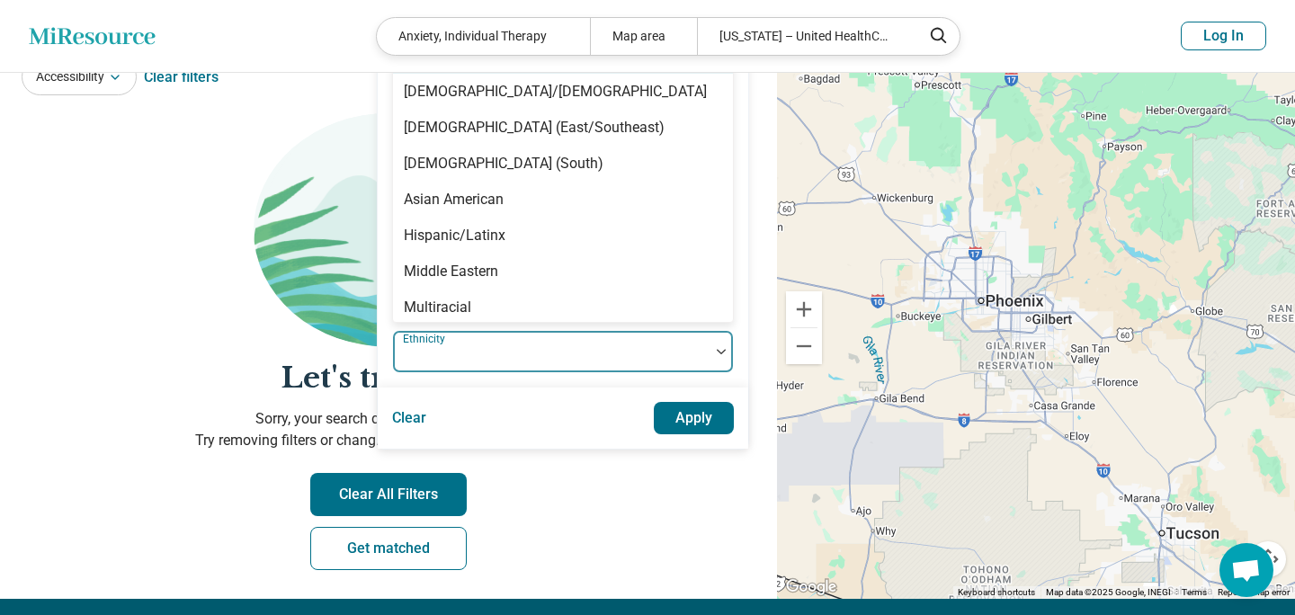
scroll to position [123, 0]
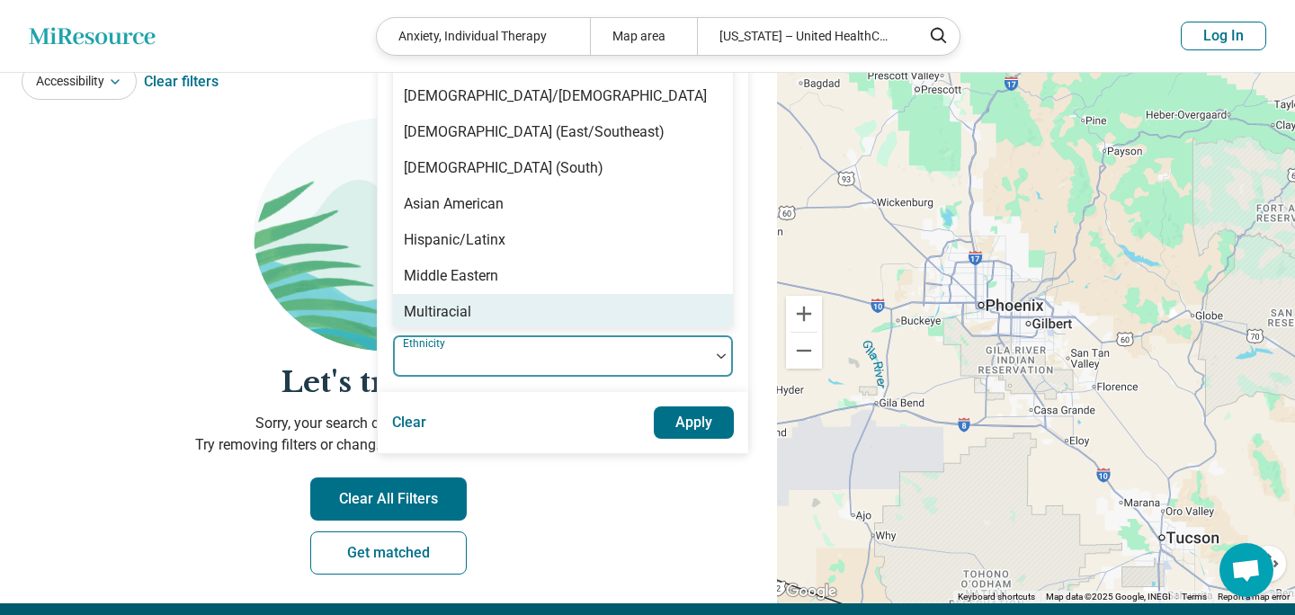
click at [429, 395] on div "Clear Apply" at bounding box center [563, 422] width 370 height 61
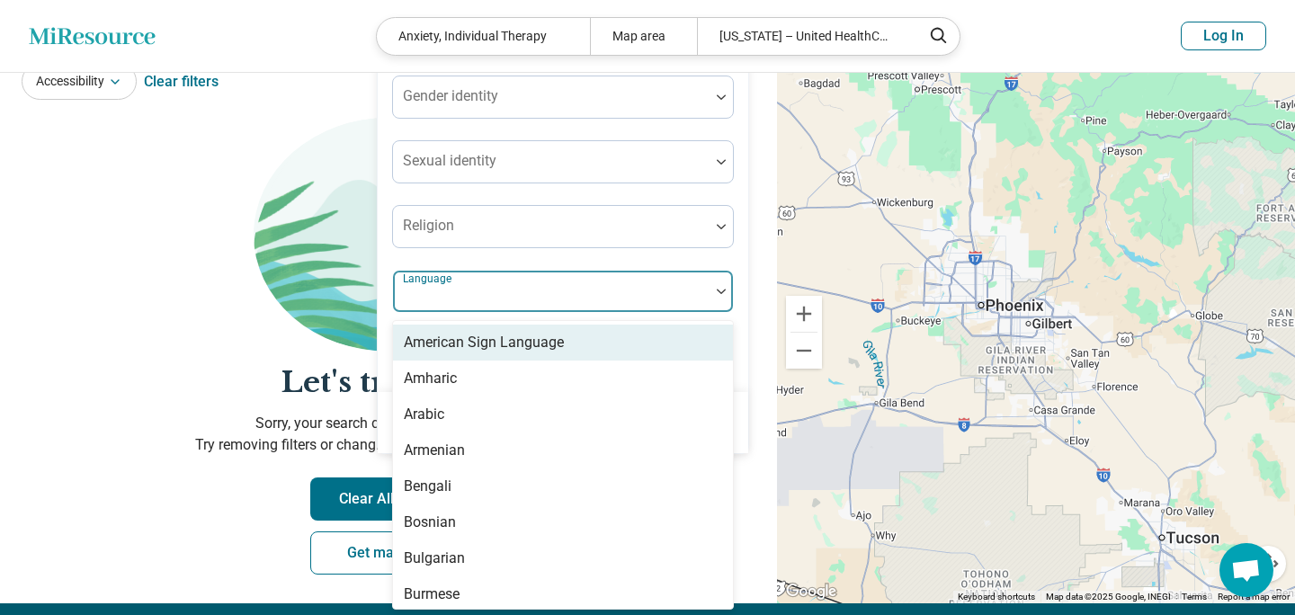
click at [433, 305] on div at bounding box center [551, 298] width 302 height 25
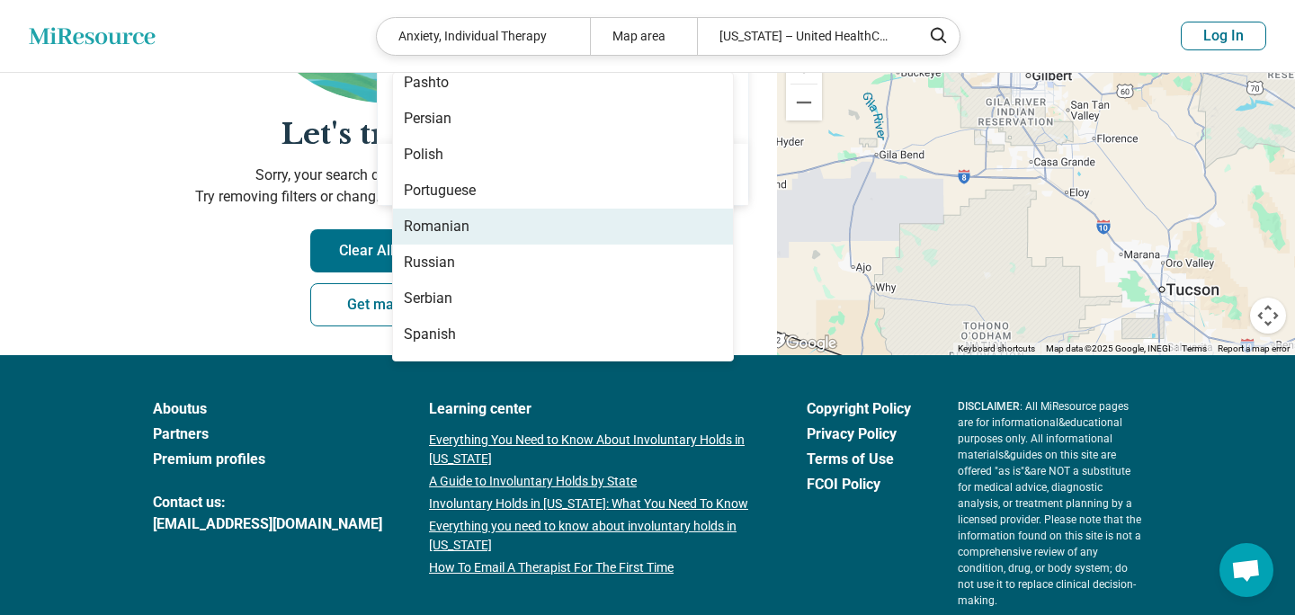
scroll to position [1520, 0]
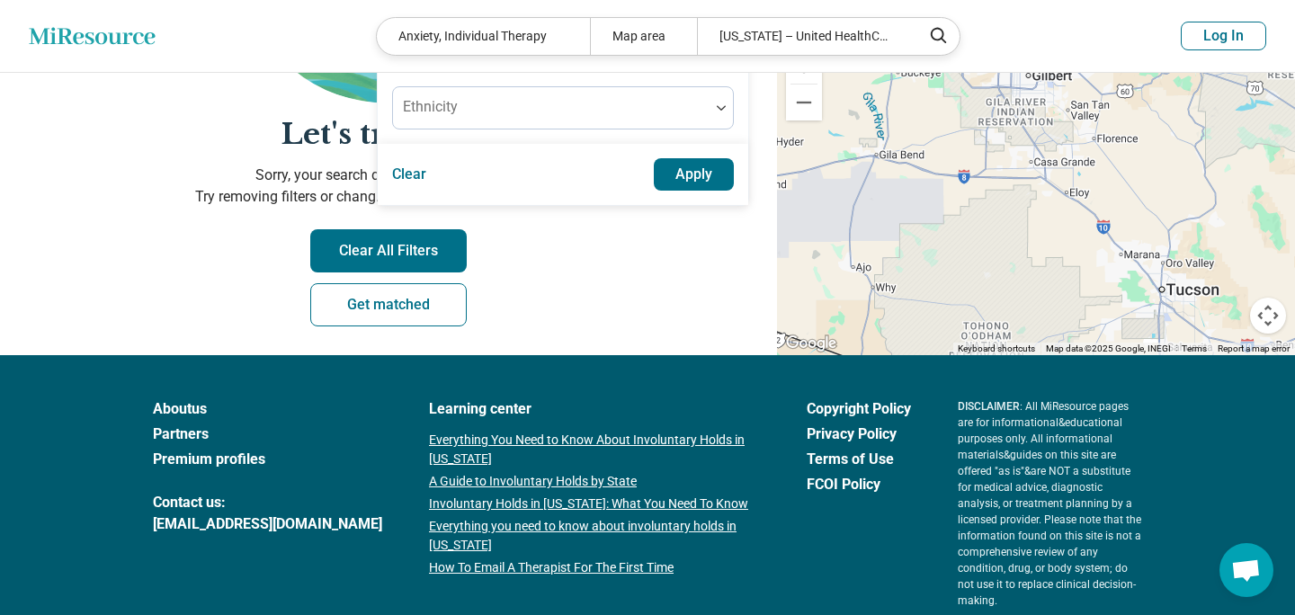
click at [518, 402] on link "Learning center" at bounding box center [594, 409] width 331 height 22
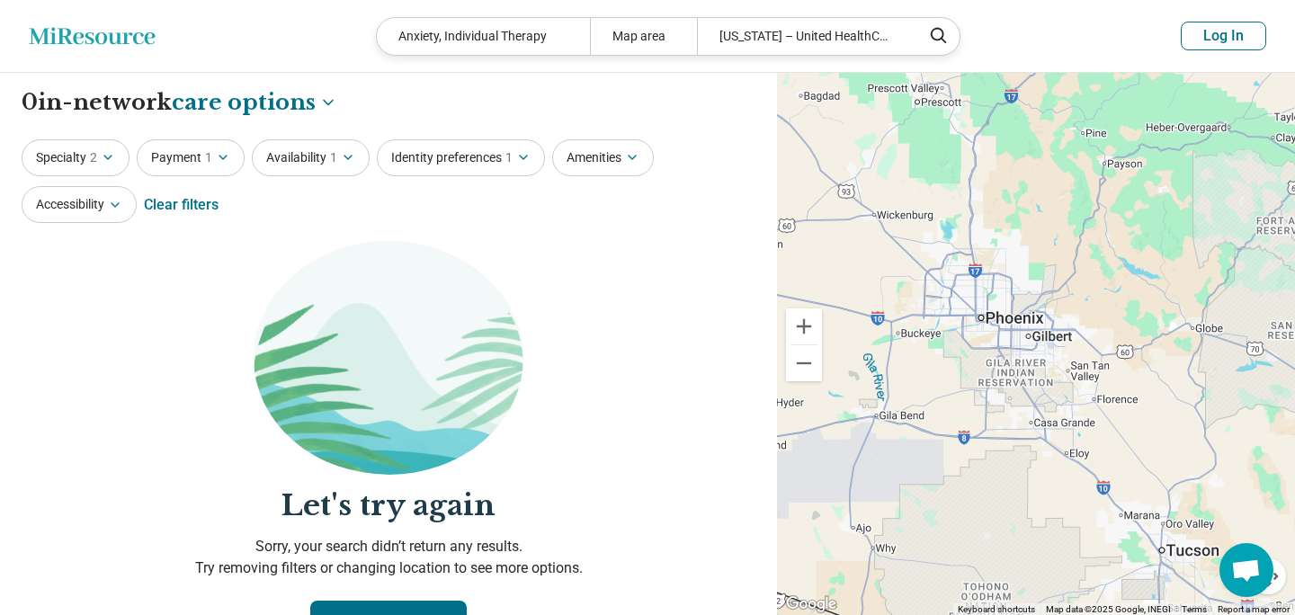
scroll to position [0, 0]
click at [475, 152] on button "Identity preferences 1" at bounding box center [461, 157] width 168 height 37
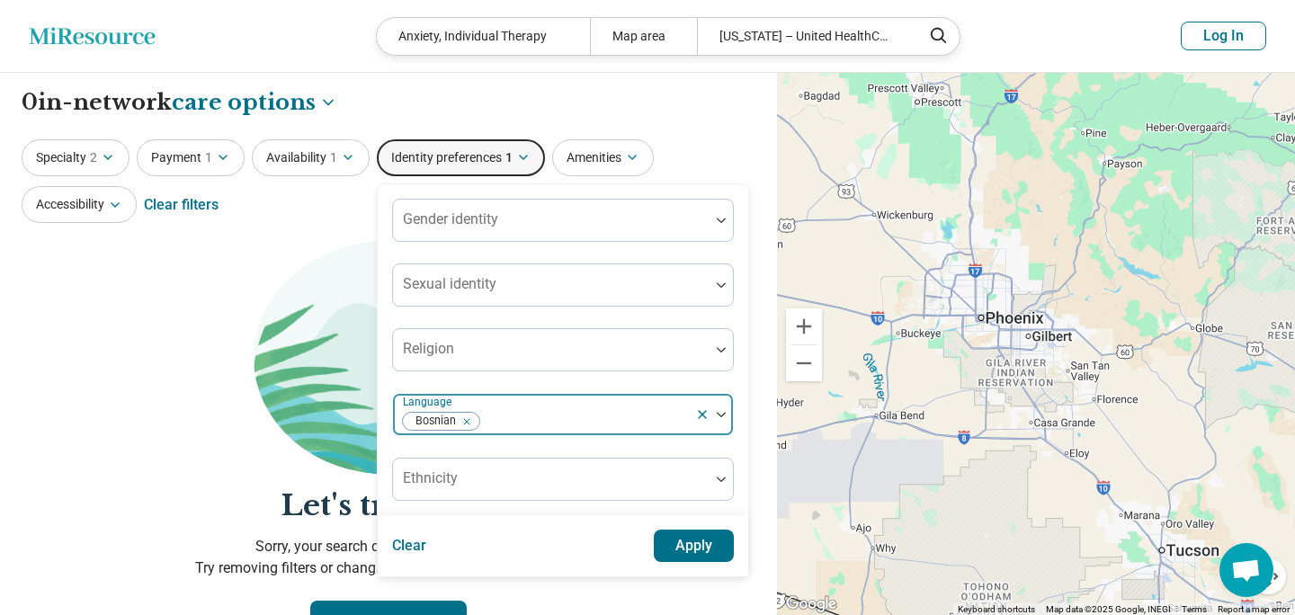
click at [464, 413] on div "Remove [object Object]" at bounding box center [463, 422] width 22 height 22
click at [579, 169] on button "Amenities" at bounding box center [603, 157] width 102 height 37
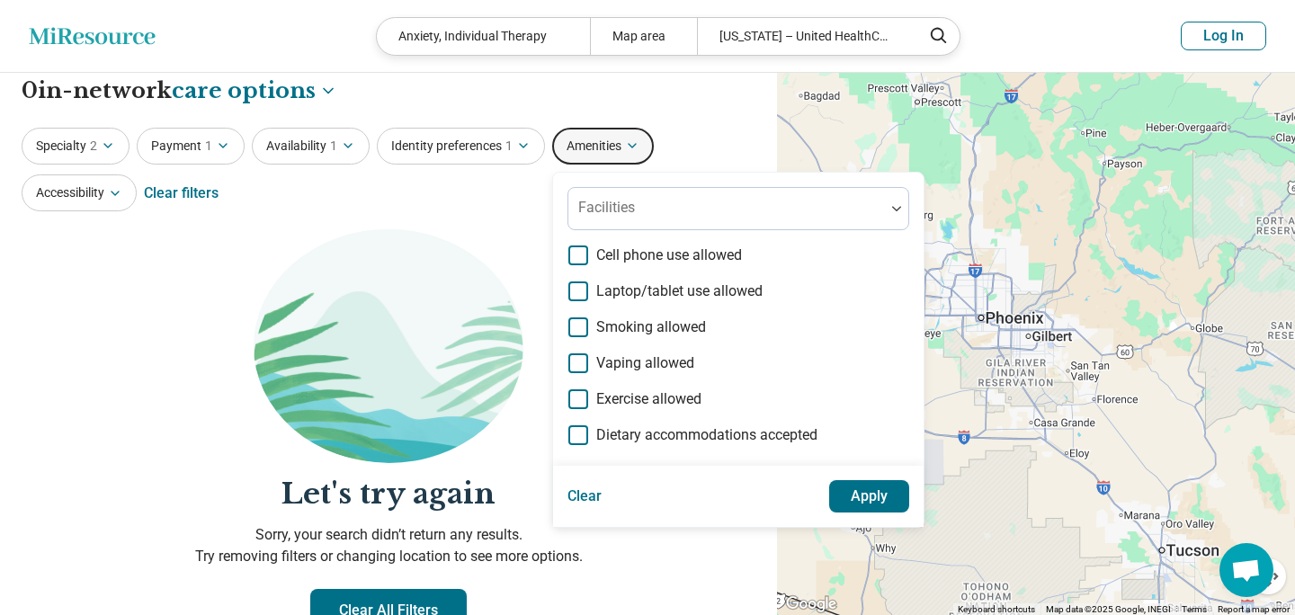
scroll to position [5, 0]
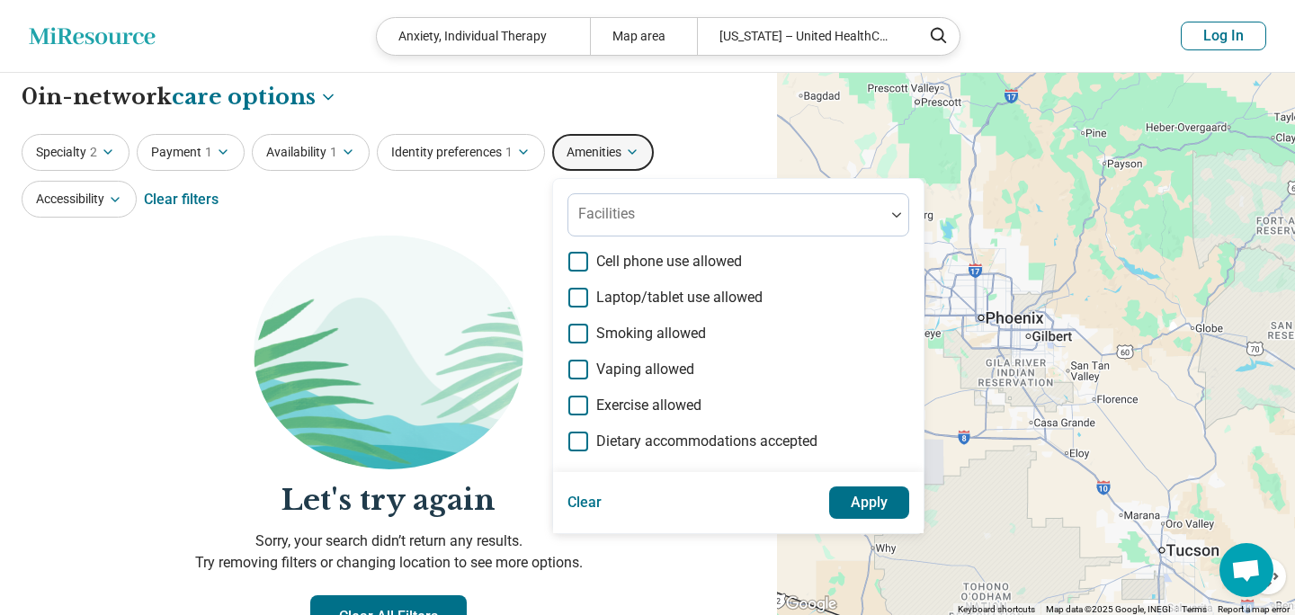
click at [537, 99] on div "**********" at bounding box center [389, 97] width 734 height 31
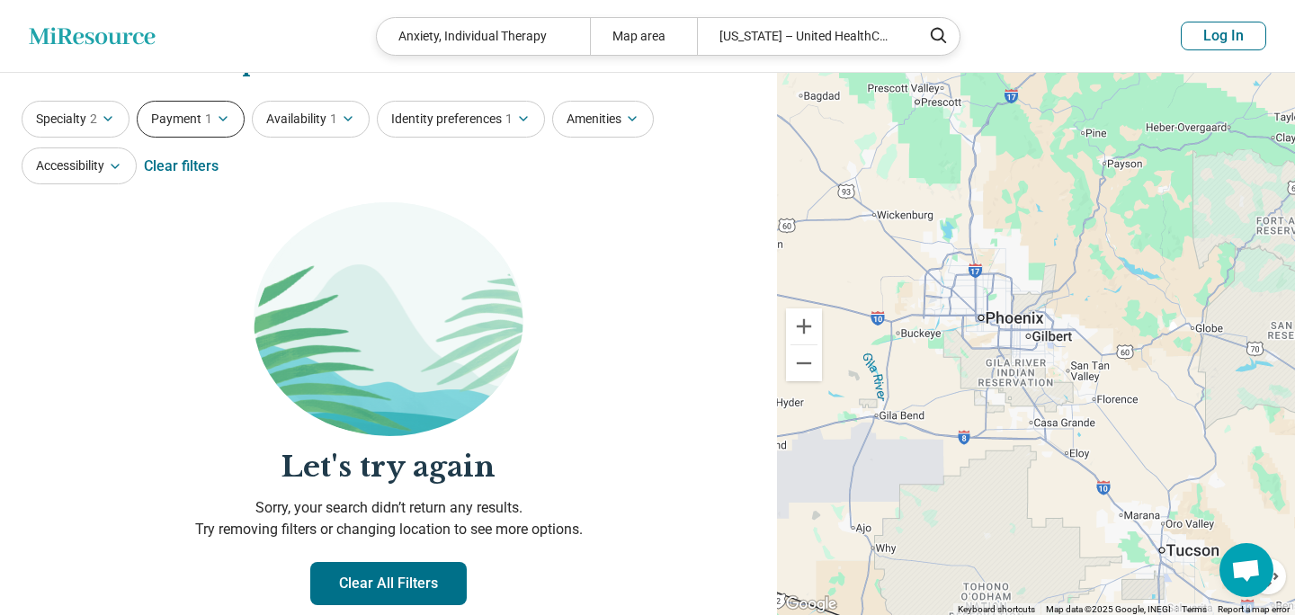
click at [174, 114] on button "Payment 1" at bounding box center [191, 119] width 108 height 37
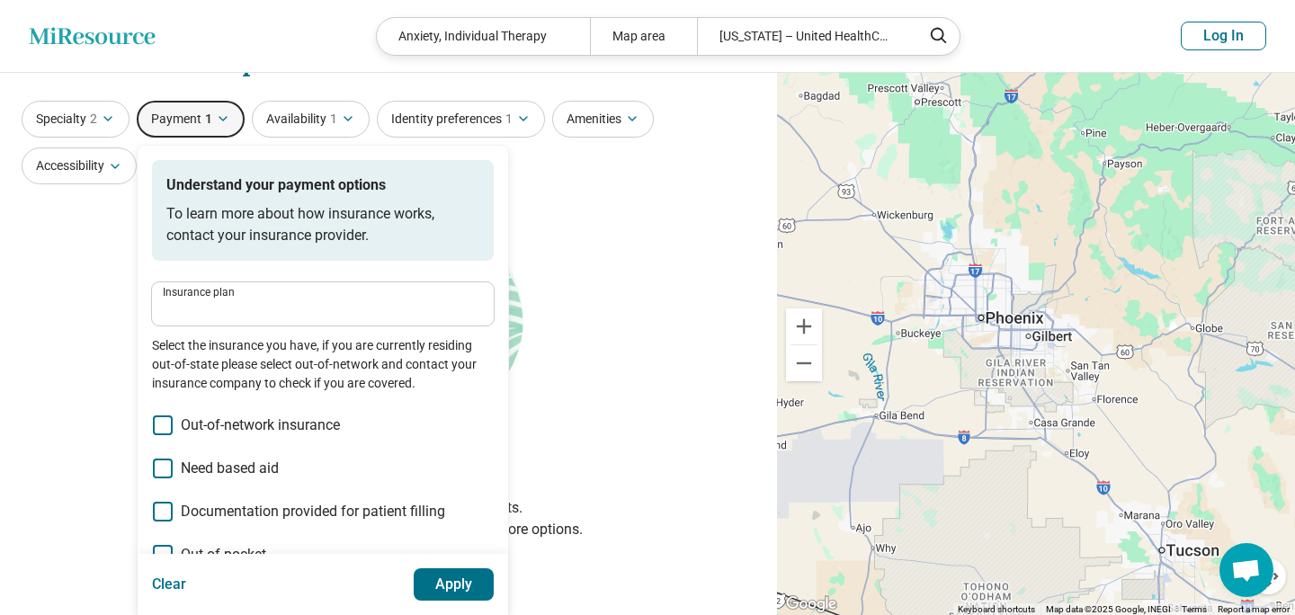
type input "**********"
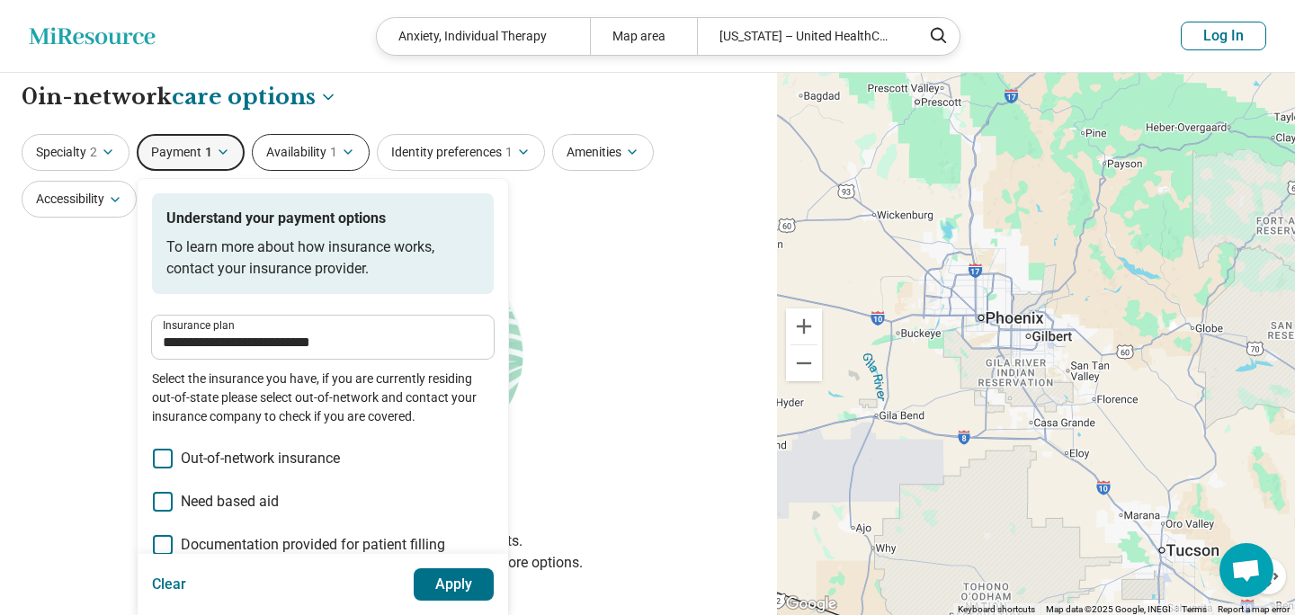
click at [283, 147] on button "Availability 1" at bounding box center [311, 152] width 118 height 37
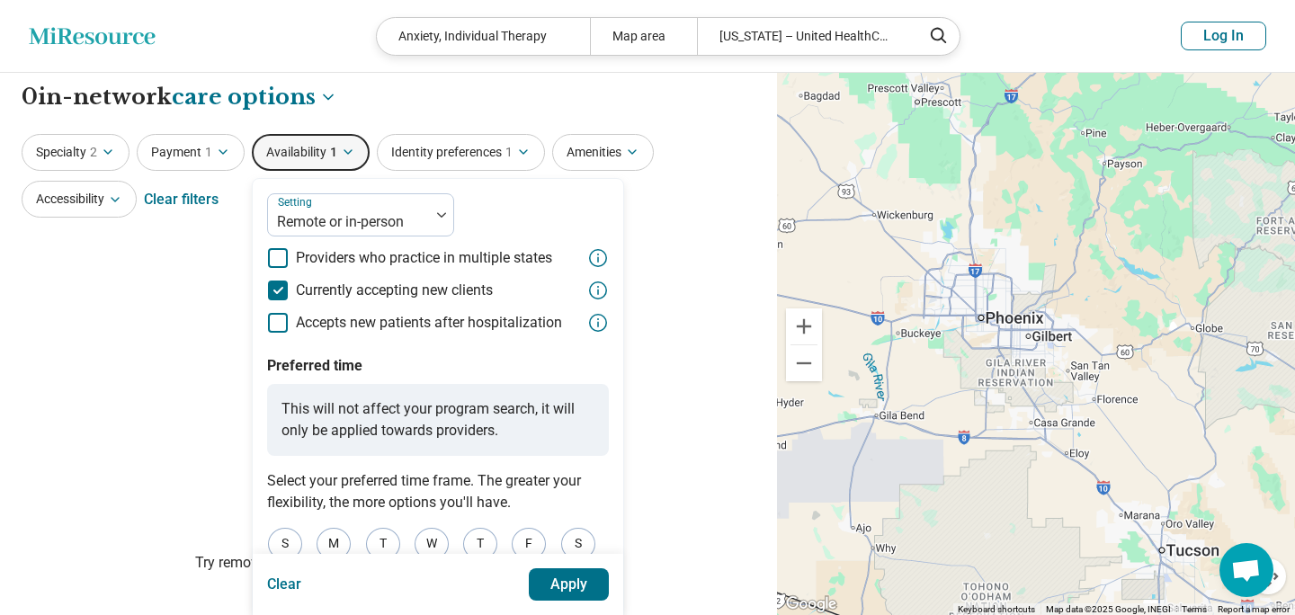
click at [311, 294] on span "Currently accepting new clients" at bounding box center [394, 291] width 197 height 22
click at [310, 294] on span "Currently accepting new clients" at bounding box center [394, 291] width 197 height 22
click at [552, 588] on button "Apply" at bounding box center [569, 584] width 81 height 32
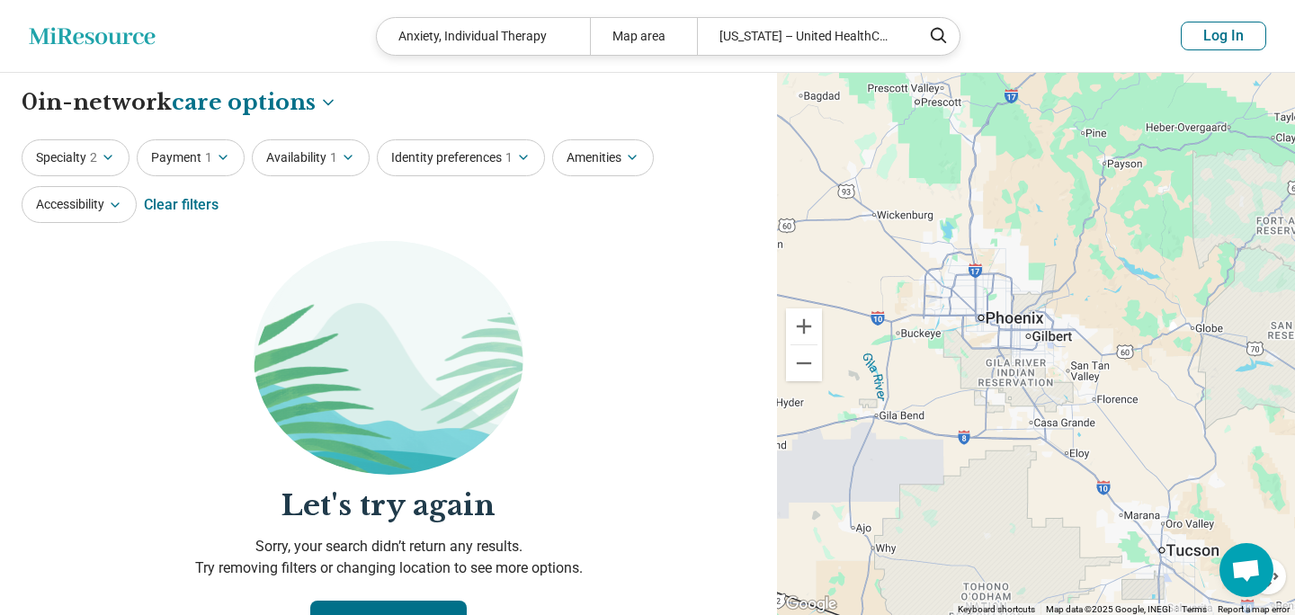
scroll to position [-1, 0]
click at [67, 156] on button "Specialty 2" at bounding box center [76, 157] width 108 height 37
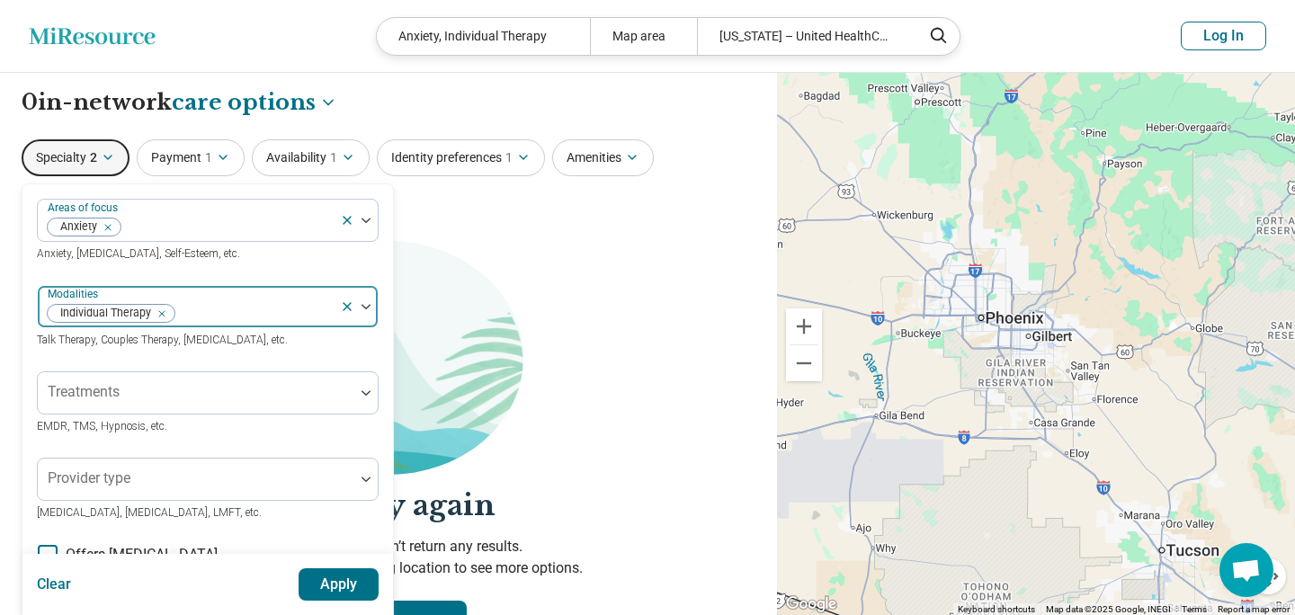
click at [167, 314] on div "Remove [object Object]" at bounding box center [158, 314] width 22 height 22
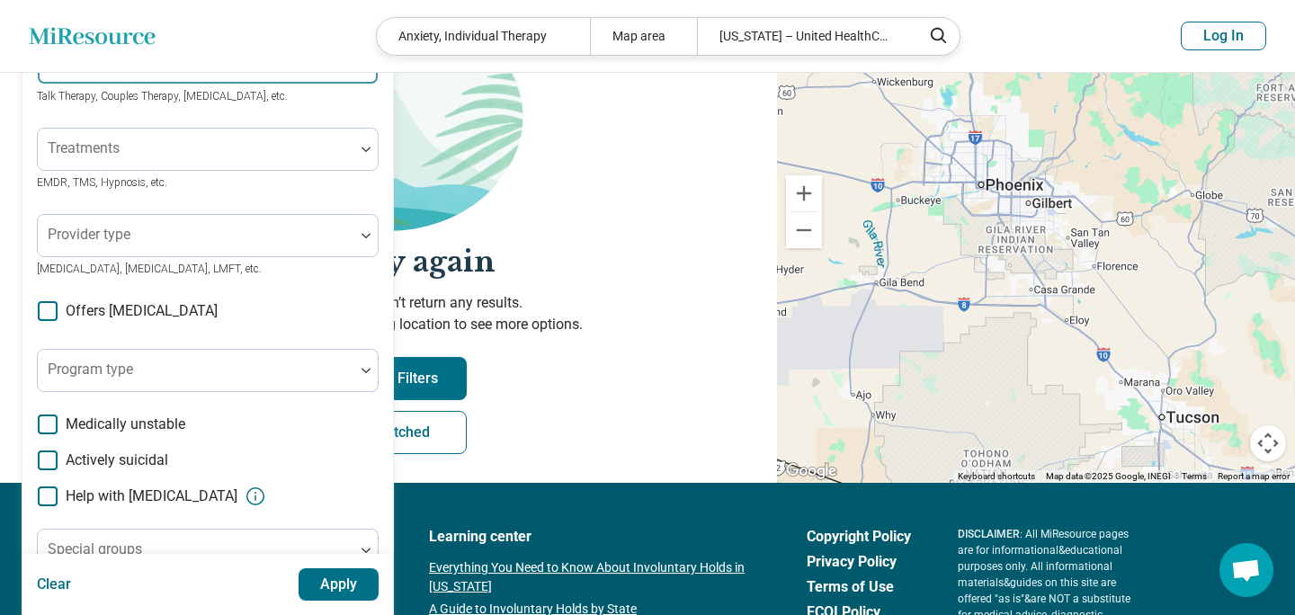
click at [165, 318] on span "Offers [MEDICAL_DATA]" at bounding box center [142, 311] width 152 height 22
click at [341, 595] on button "Apply" at bounding box center [338, 584] width 81 height 32
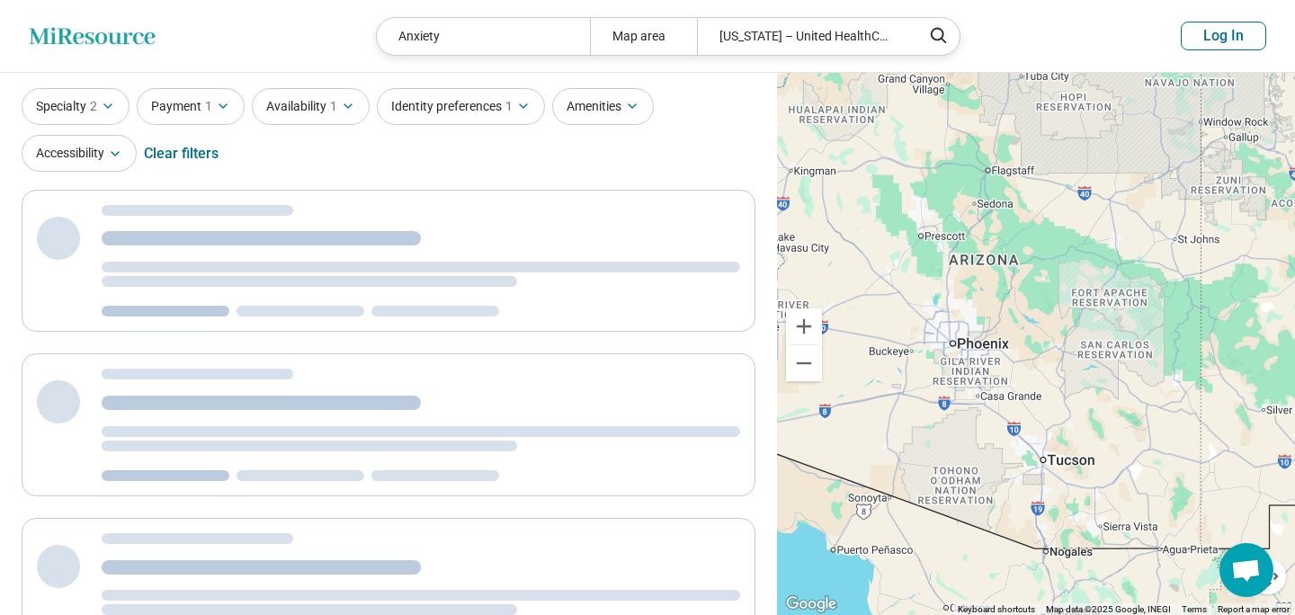
select select "***"
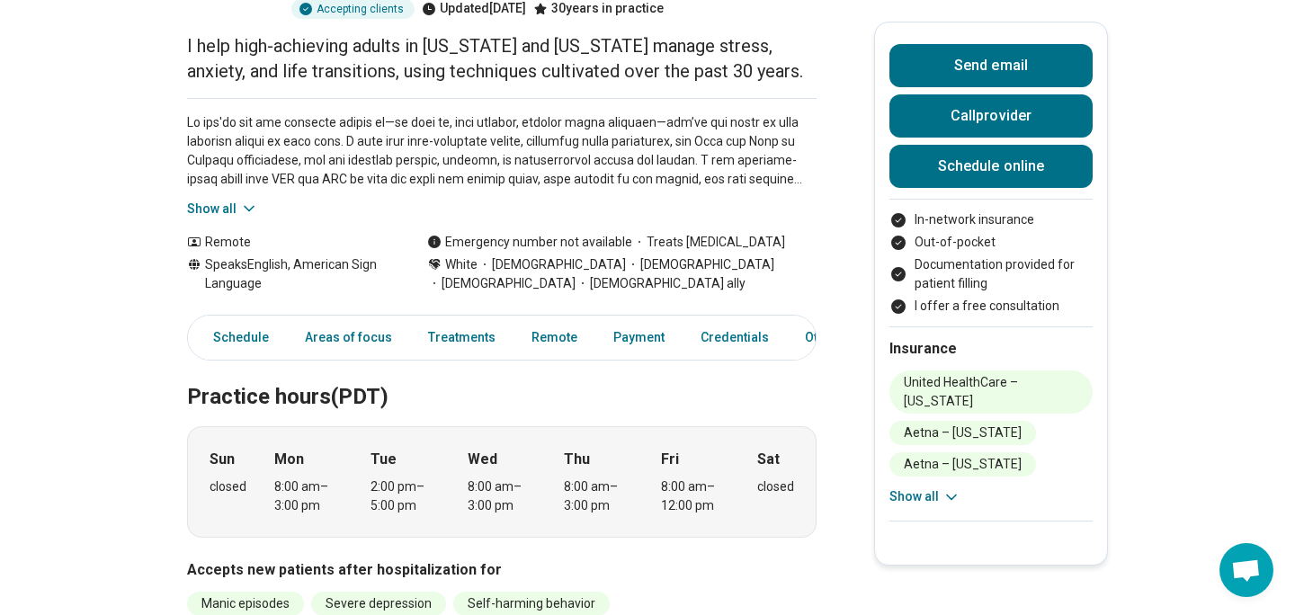
scroll to position [240, 0]
